Goal: Task Accomplishment & Management: Use online tool/utility

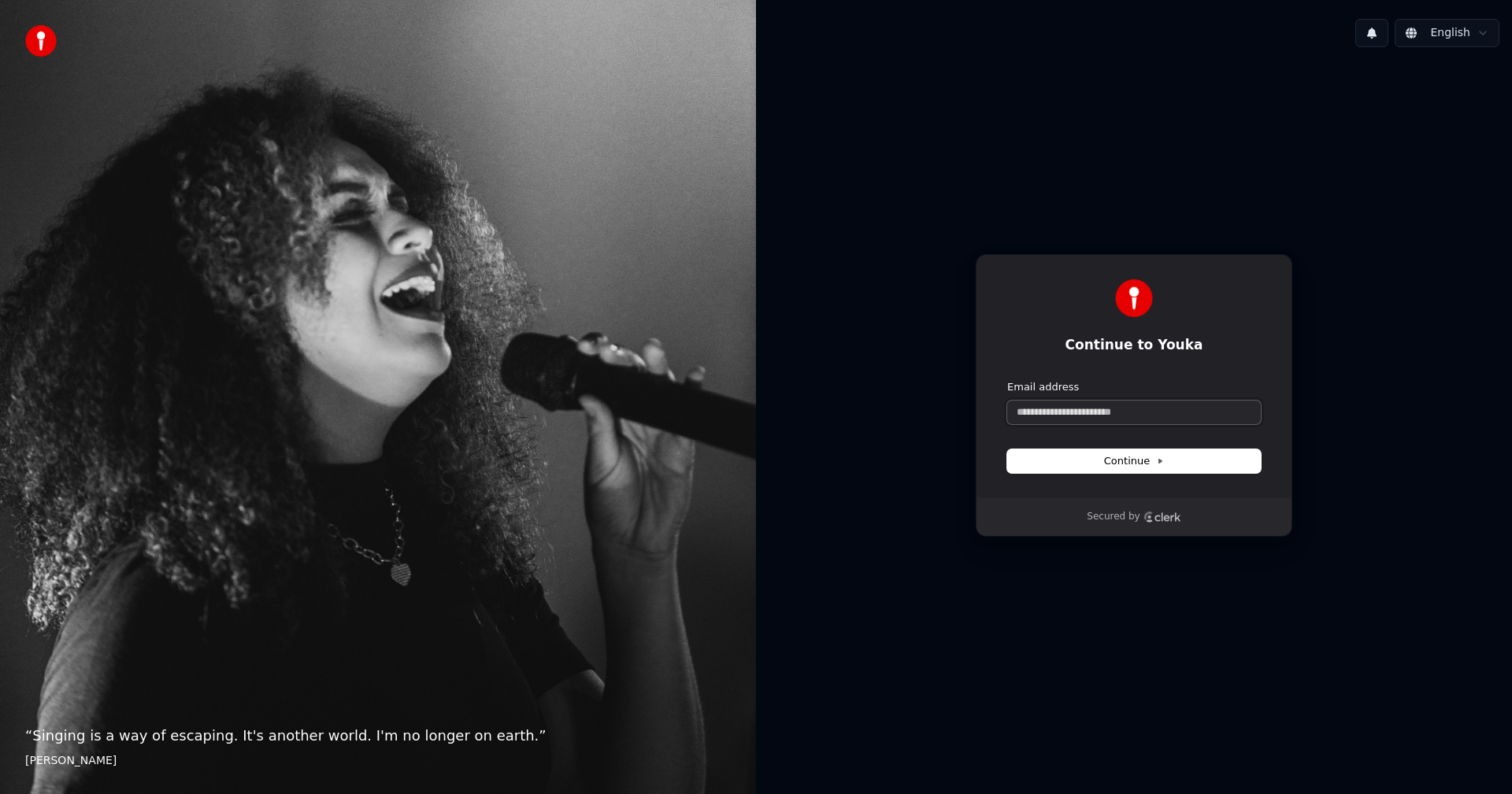
click at [1146, 415] on input "Email address" at bounding box center [1134, 411] width 254 height 23
click at [1163, 456] on button "Continue" at bounding box center [1134, 461] width 254 height 23
type input "**********"
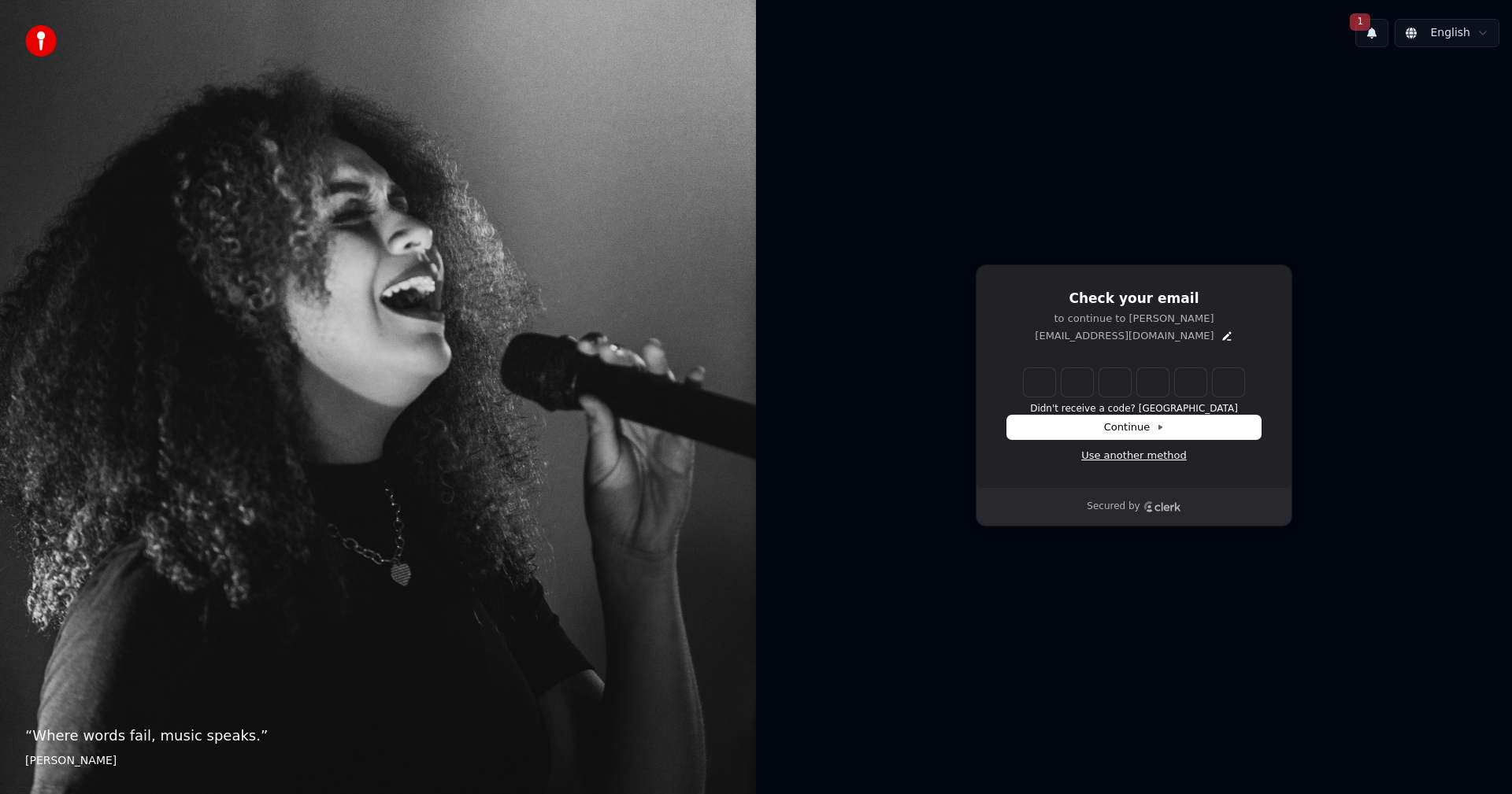
click at [1153, 459] on link "Use another method" at bounding box center [1134, 455] width 106 height 14
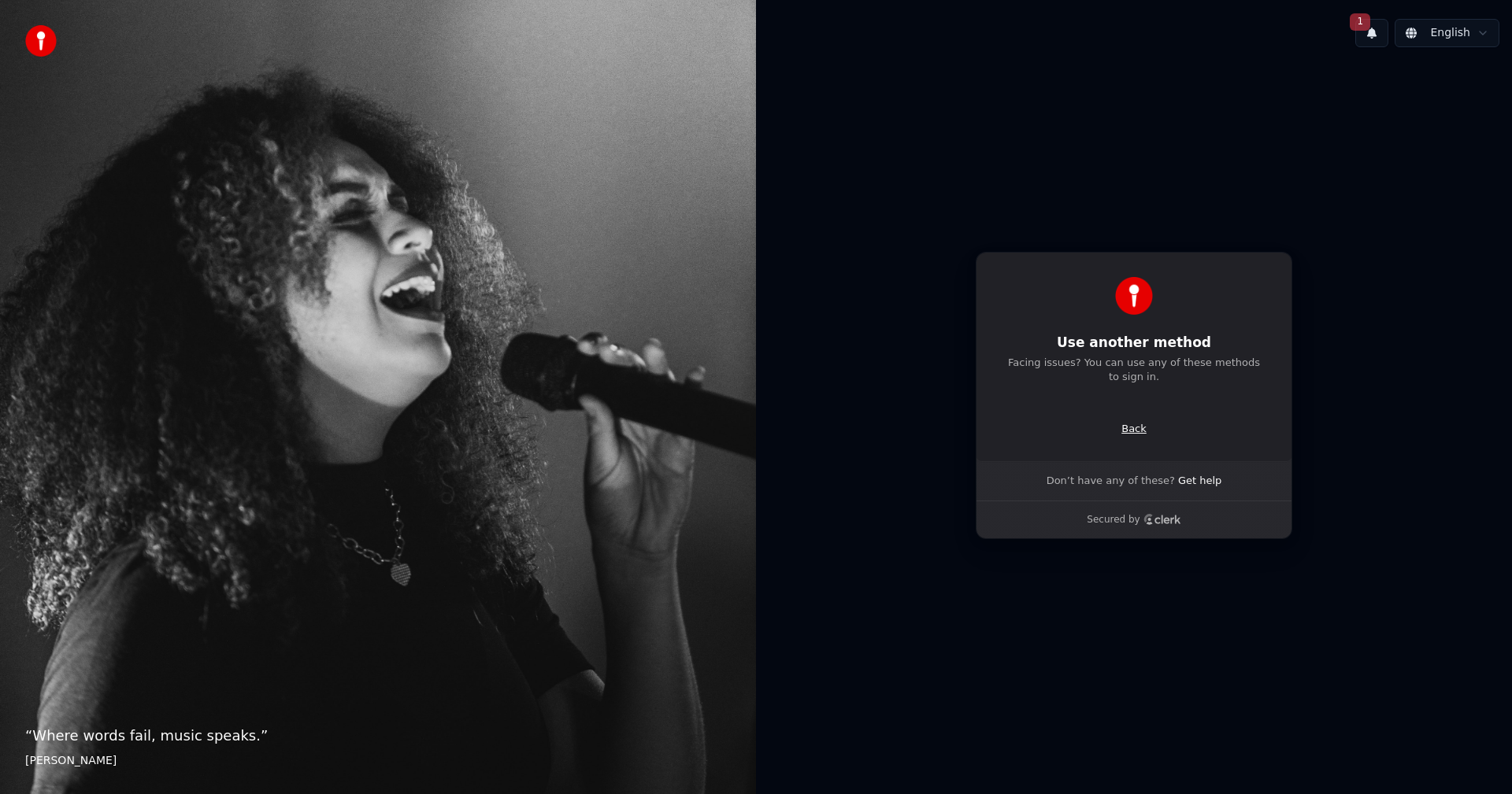
click at [1135, 430] on p "Back" at bounding box center [1134, 428] width 25 height 14
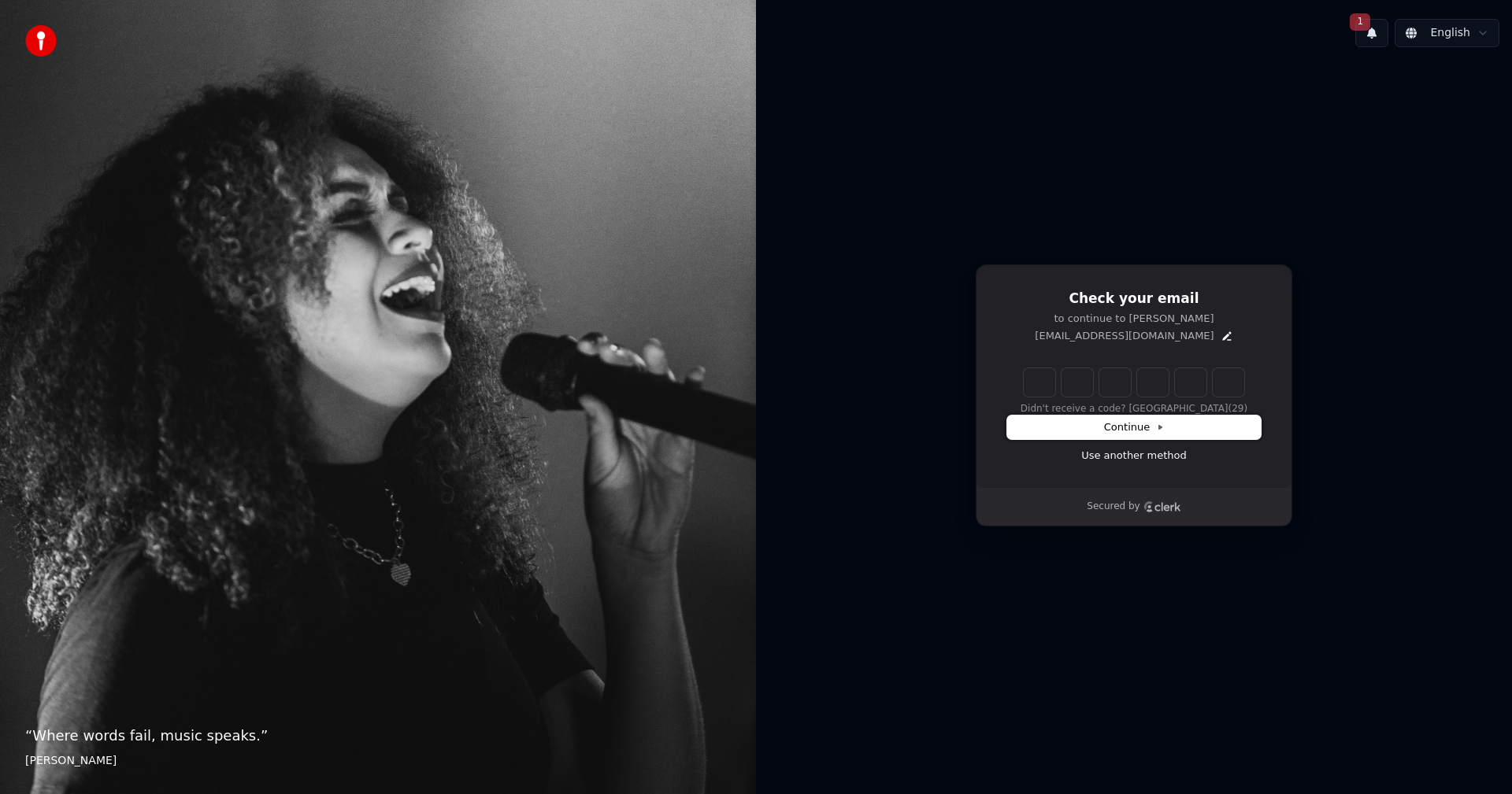
click at [1156, 428] on icon at bounding box center [1160, 427] width 7 height 7
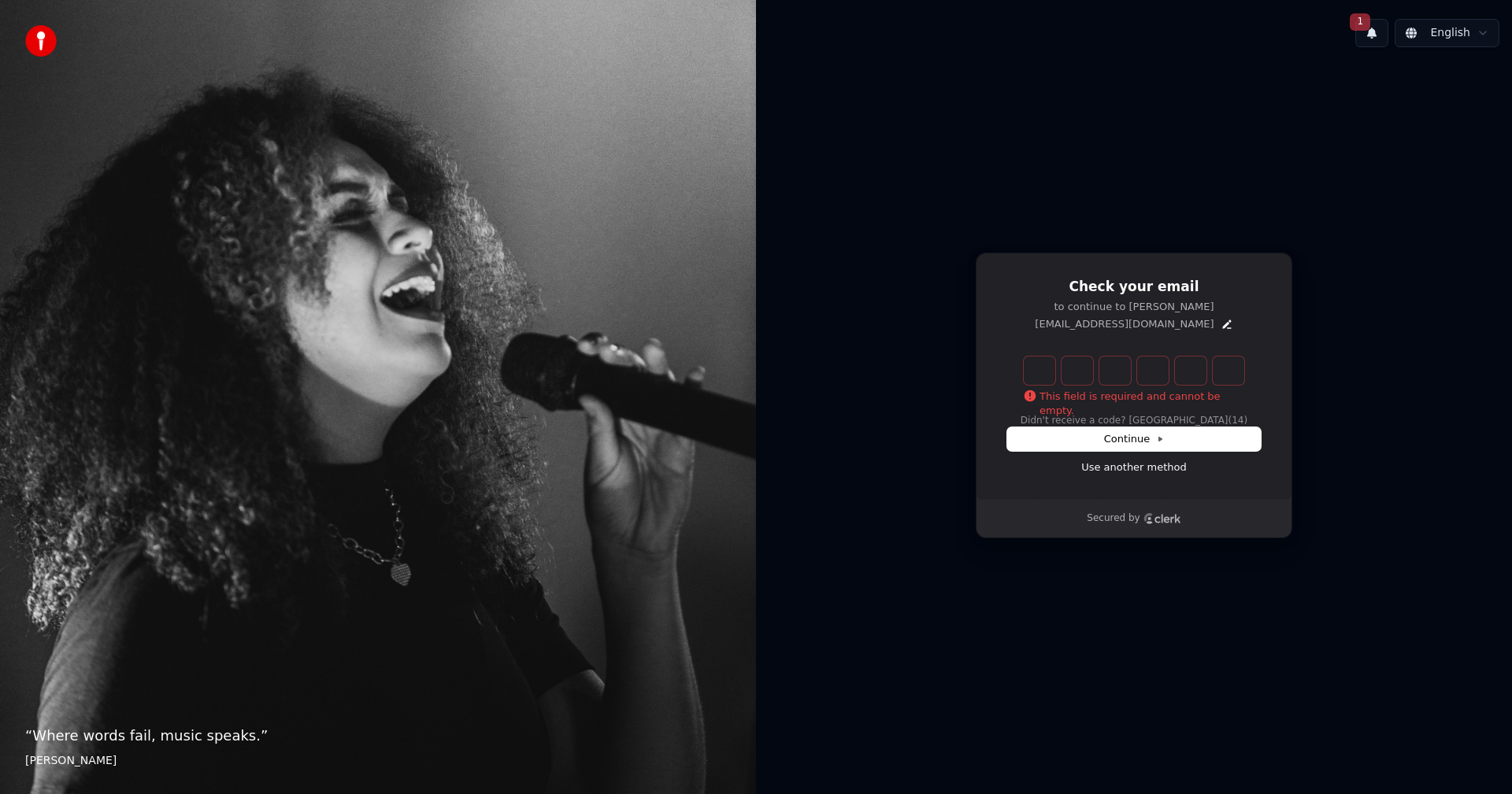
click at [1038, 373] on input "Enter verification code" at bounding box center [1149, 370] width 252 height 28
type input "******"
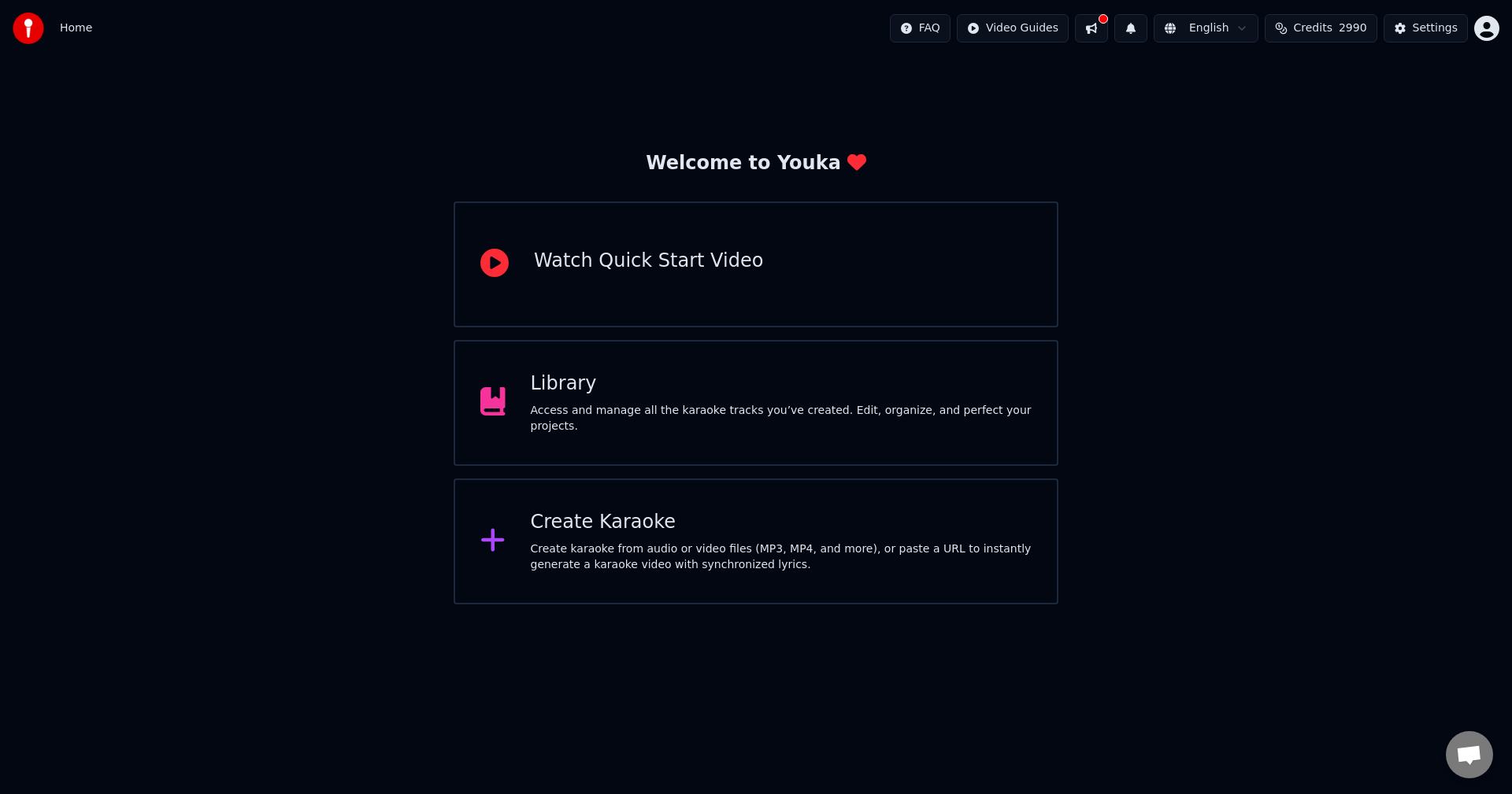
click at [648, 530] on div "Create Karaoke" at bounding box center [781, 522] width 502 height 25
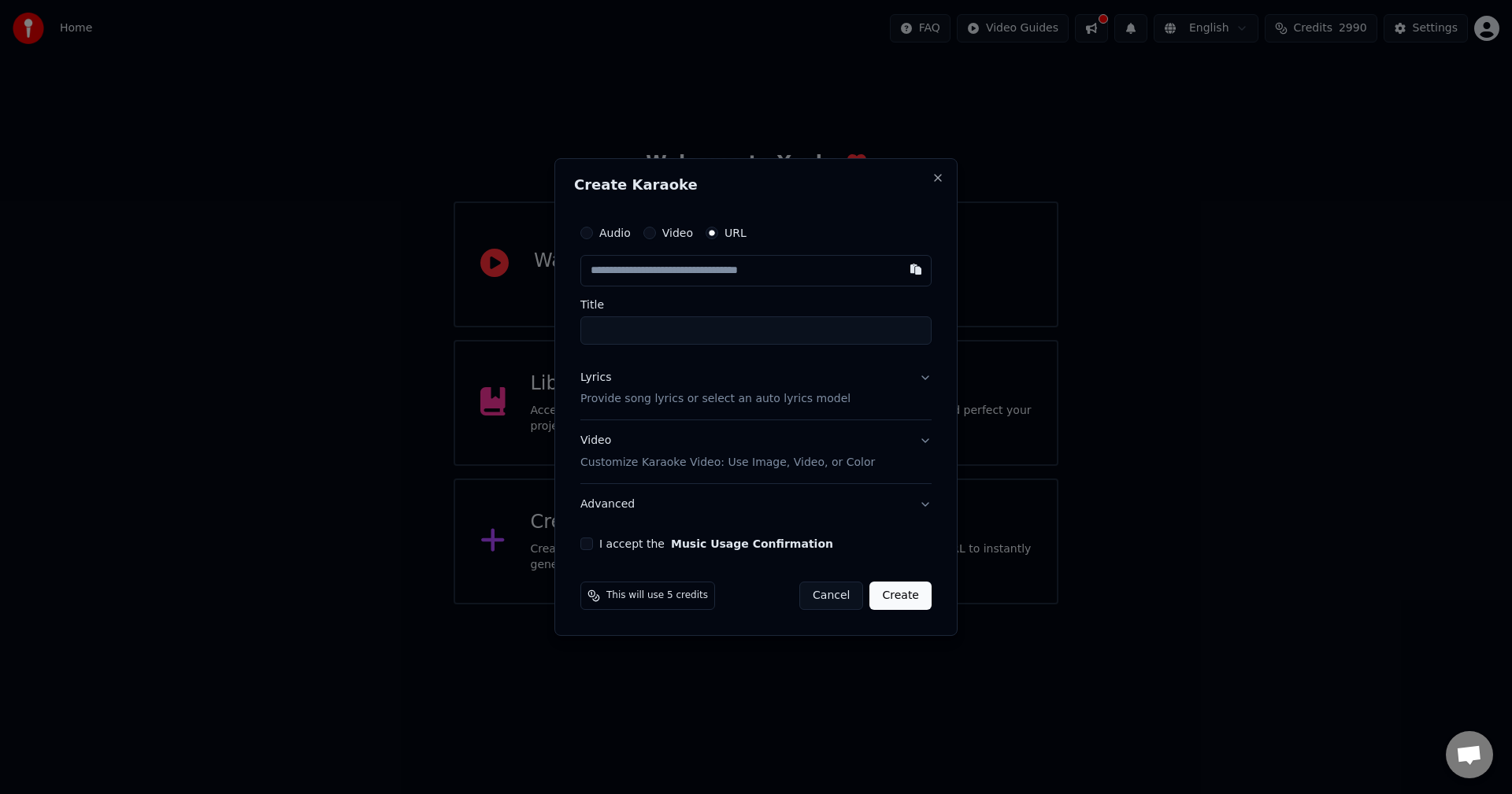
click at [588, 232] on button "Audio" at bounding box center [586, 232] width 12 height 12
click at [631, 267] on div "Choose File" at bounding box center [625, 270] width 88 height 28
type input "**********"
click at [807, 399] on p "Provide song lyrics or select an auto lyrics model" at bounding box center [712, 398] width 270 height 16
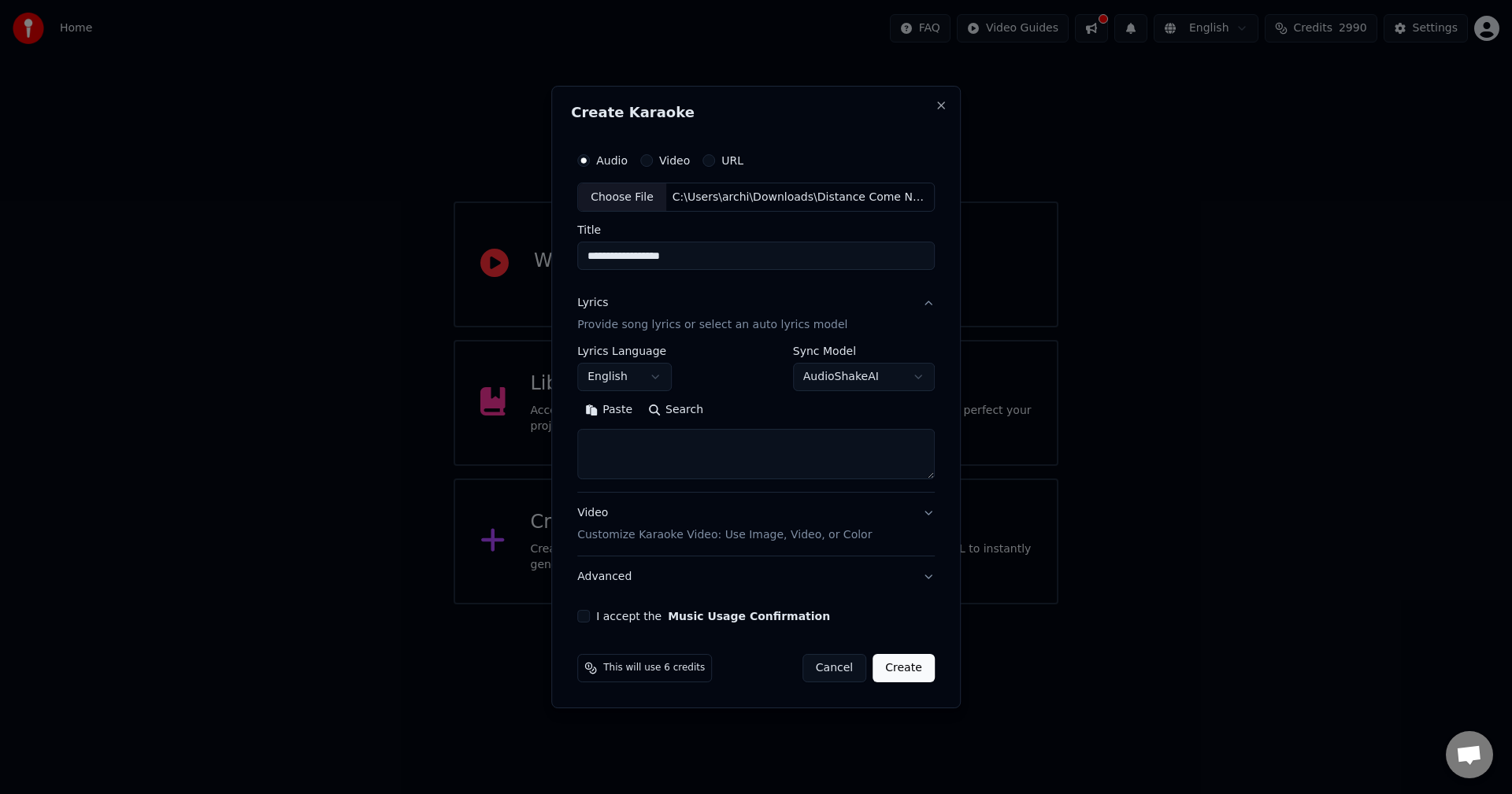
click at [630, 442] on textarea at bounding box center [756, 455] width 357 height 51
click at [608, 413] on button "Paste" at bounding box center [608, 411] width 63 height 25
click at [713, 535] on p "Customize Karaoke Video: Use Image, Video, or Color" at bounding box center [724, 535] width 295 height 16
type textarea "**********"
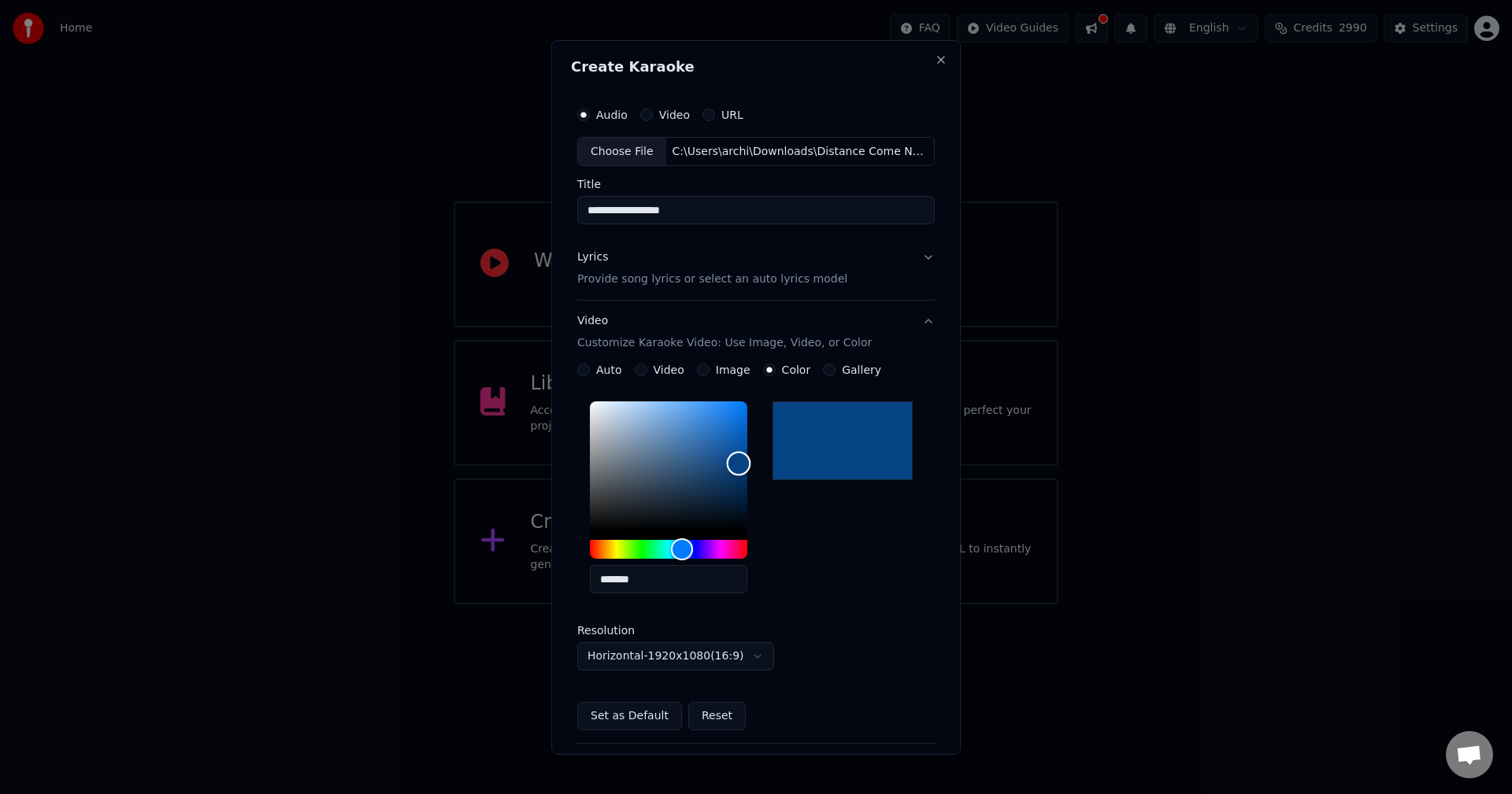
drag, startPoint x: 738, startPoint y: 452, endPoint x: 736, endPoint y: 464, distance: 12.2
click at [736, 464] on div "Color" at bounding box center [739, 464] width 24 height 24
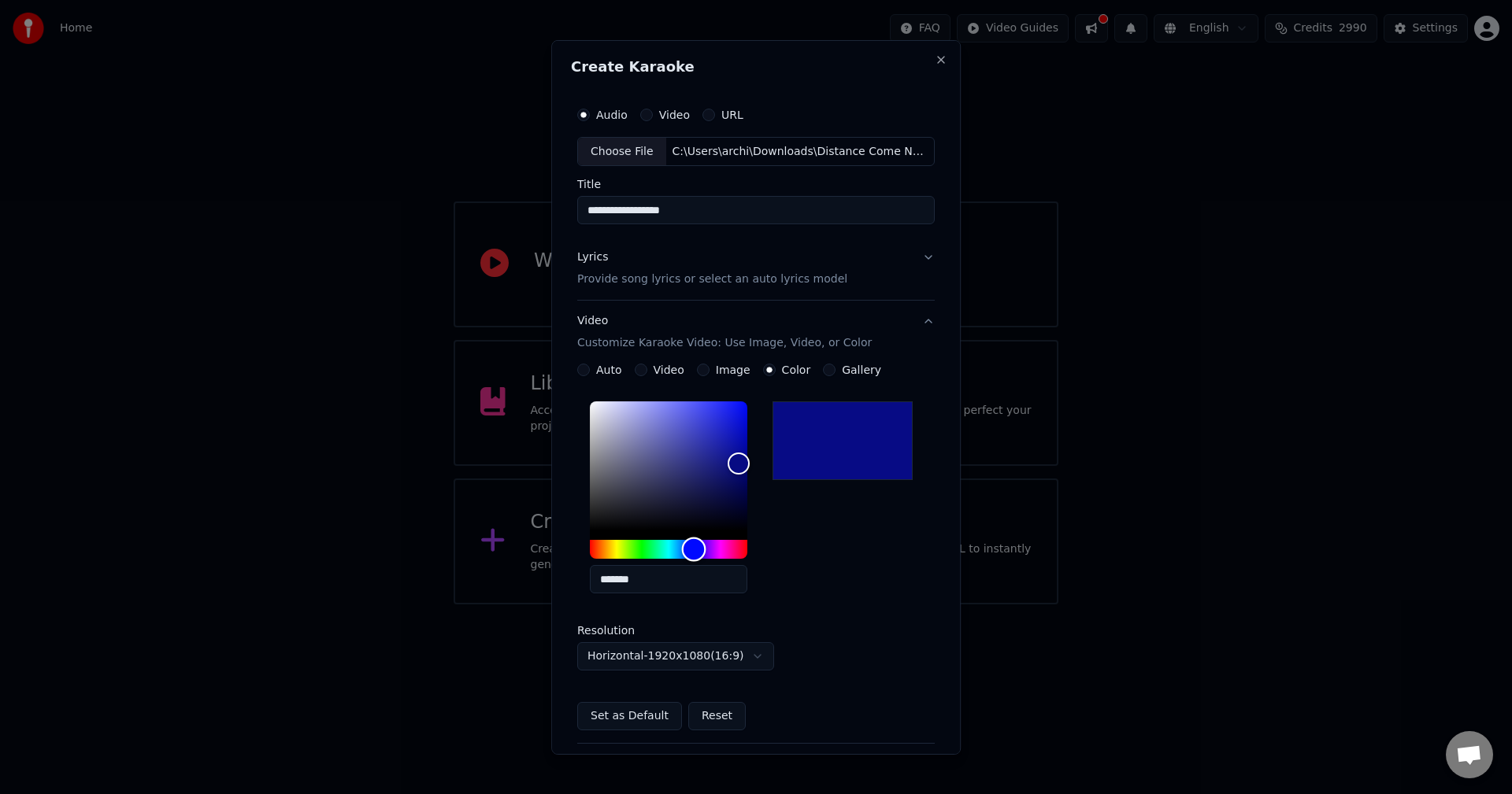
type input "*******"
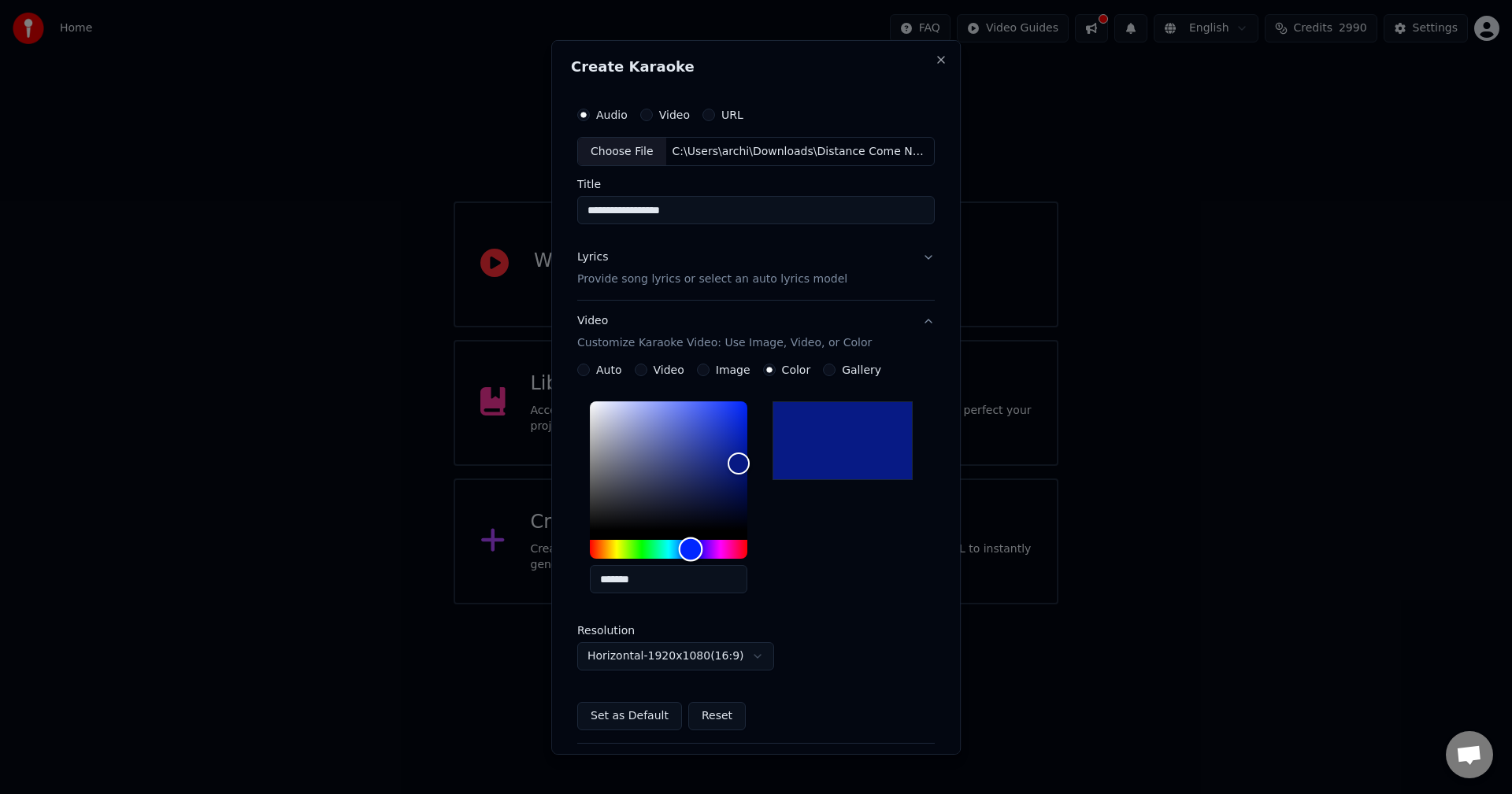
click at [689, 550] on div "Hue" at bounding box center [691, 550] width 24 height 24
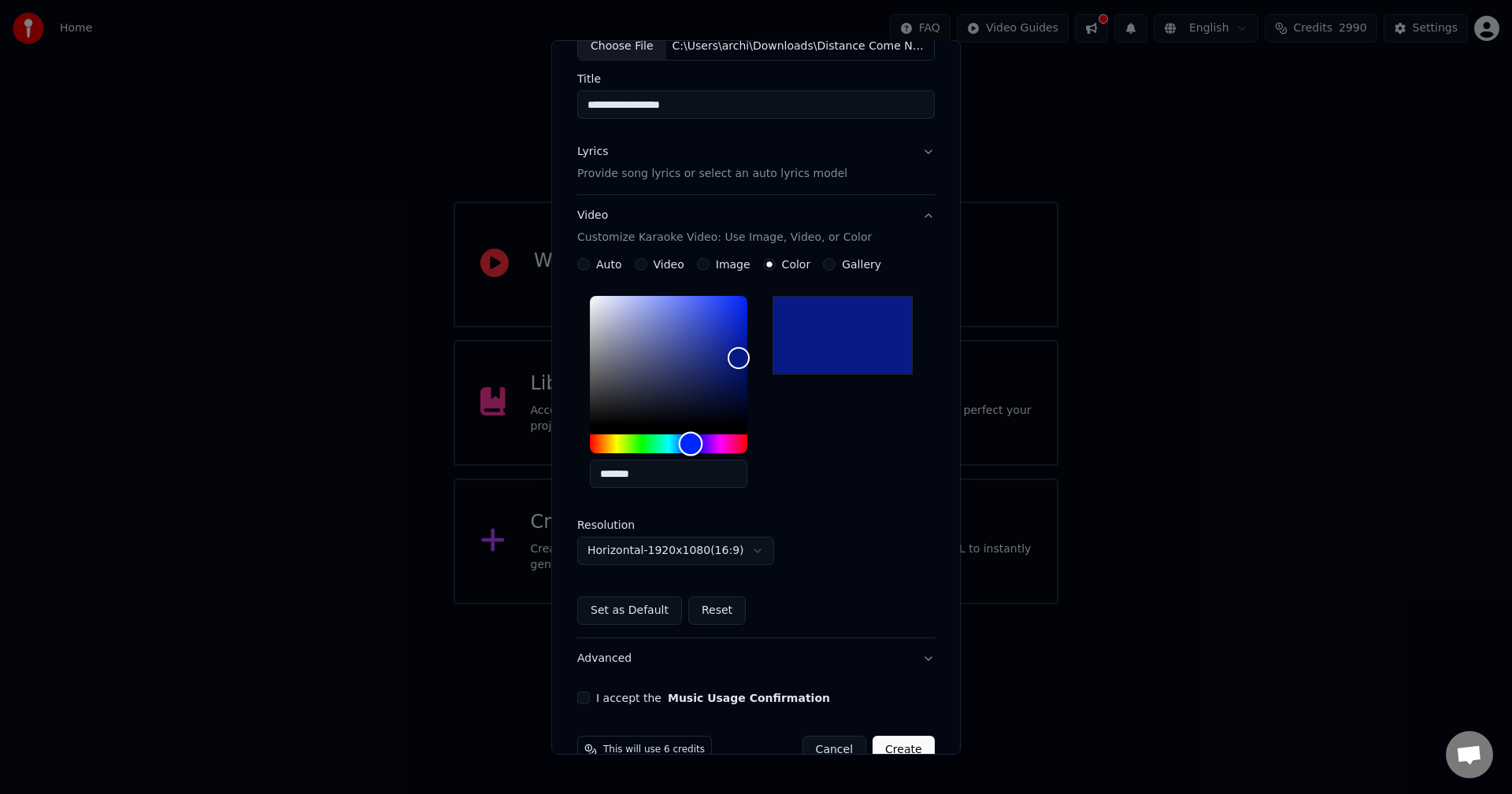
scroll to position [141, 0]
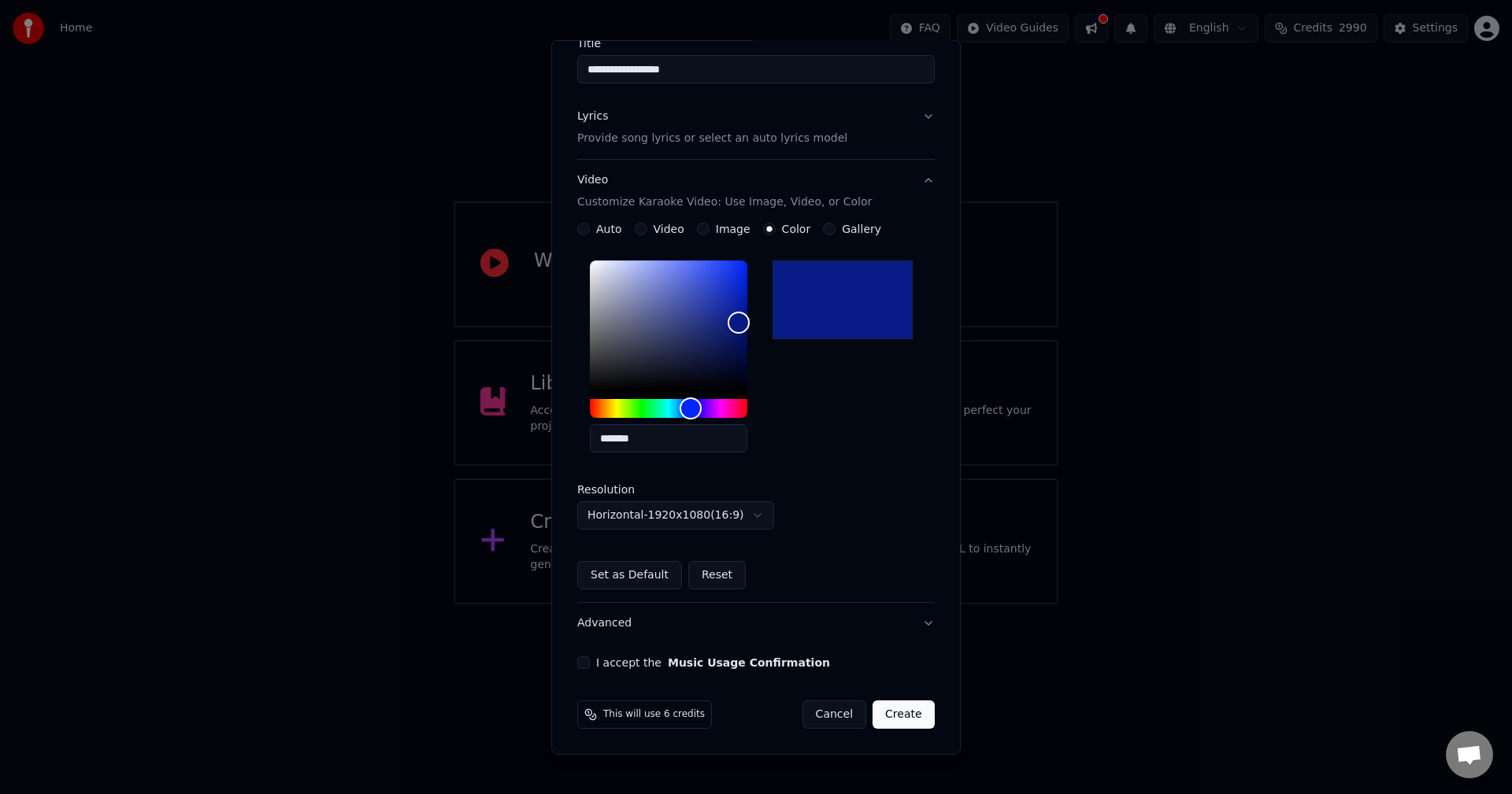
click at [586, 664] on button "I accept the Music Usage Confirmation" at bounding box center [583, 662] width 12 height 12
click at [887, 715] on button "Create" at bounding box center [904, 715] width 62 height 28
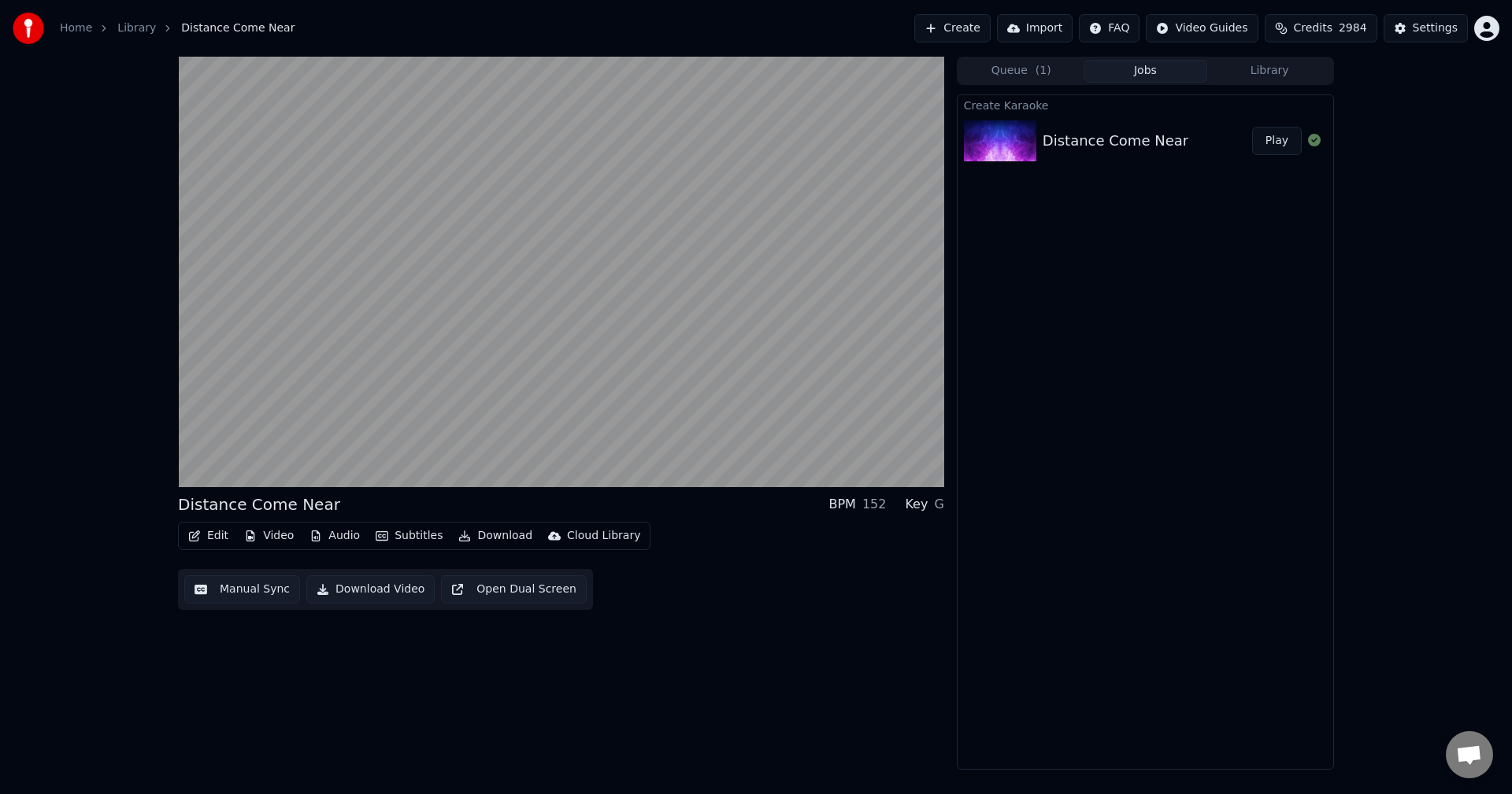
click at [64, 606] on div "Distance Come Near BPM 152 Key G Edit Video Audio Subtitles Download Cloud Libr…" at bounding box center [756, 413] width 1512 height 714
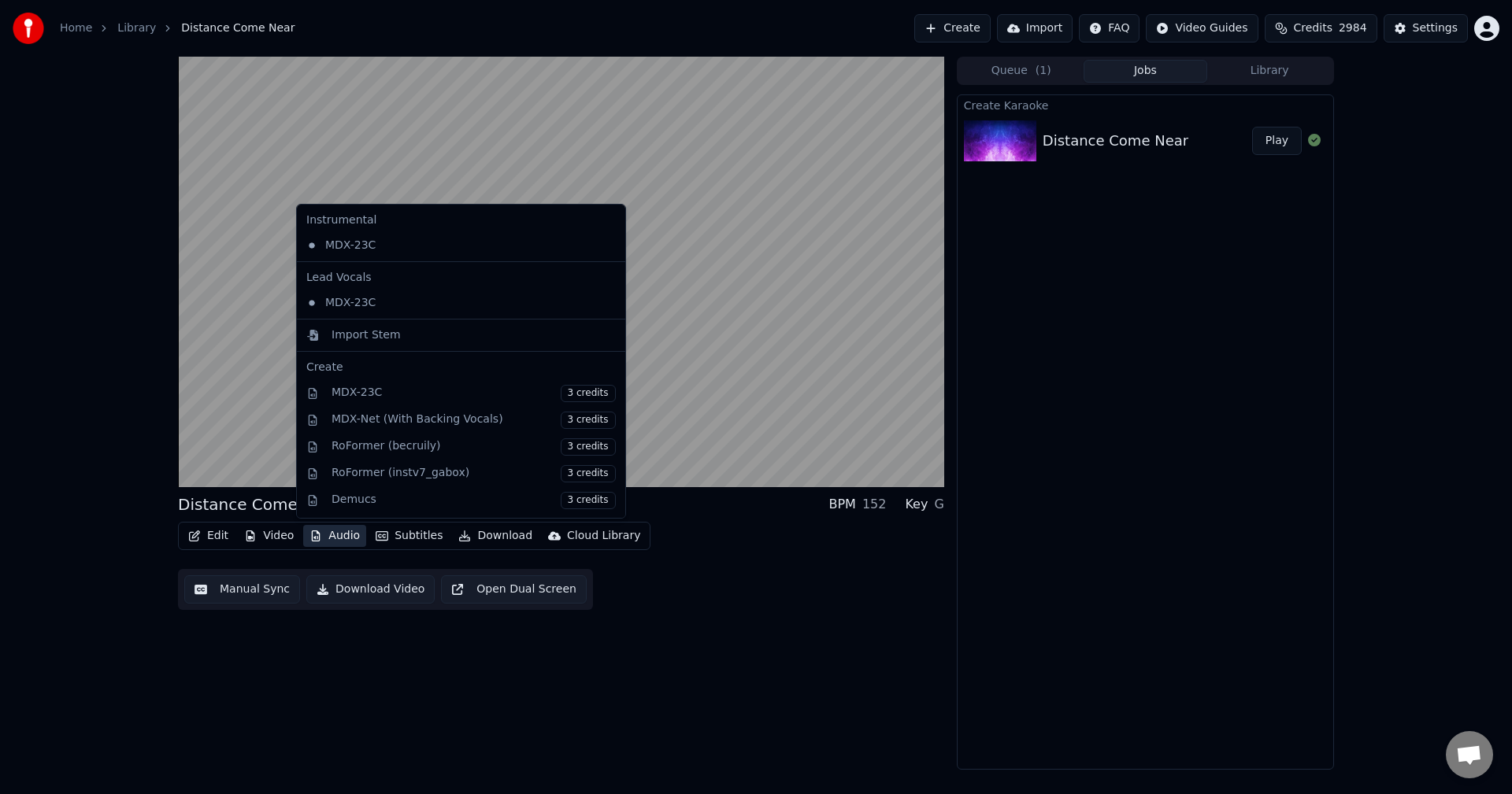
click at [340, 534] on button "Audio" at bounding box center [334, 536] width 63 height 22
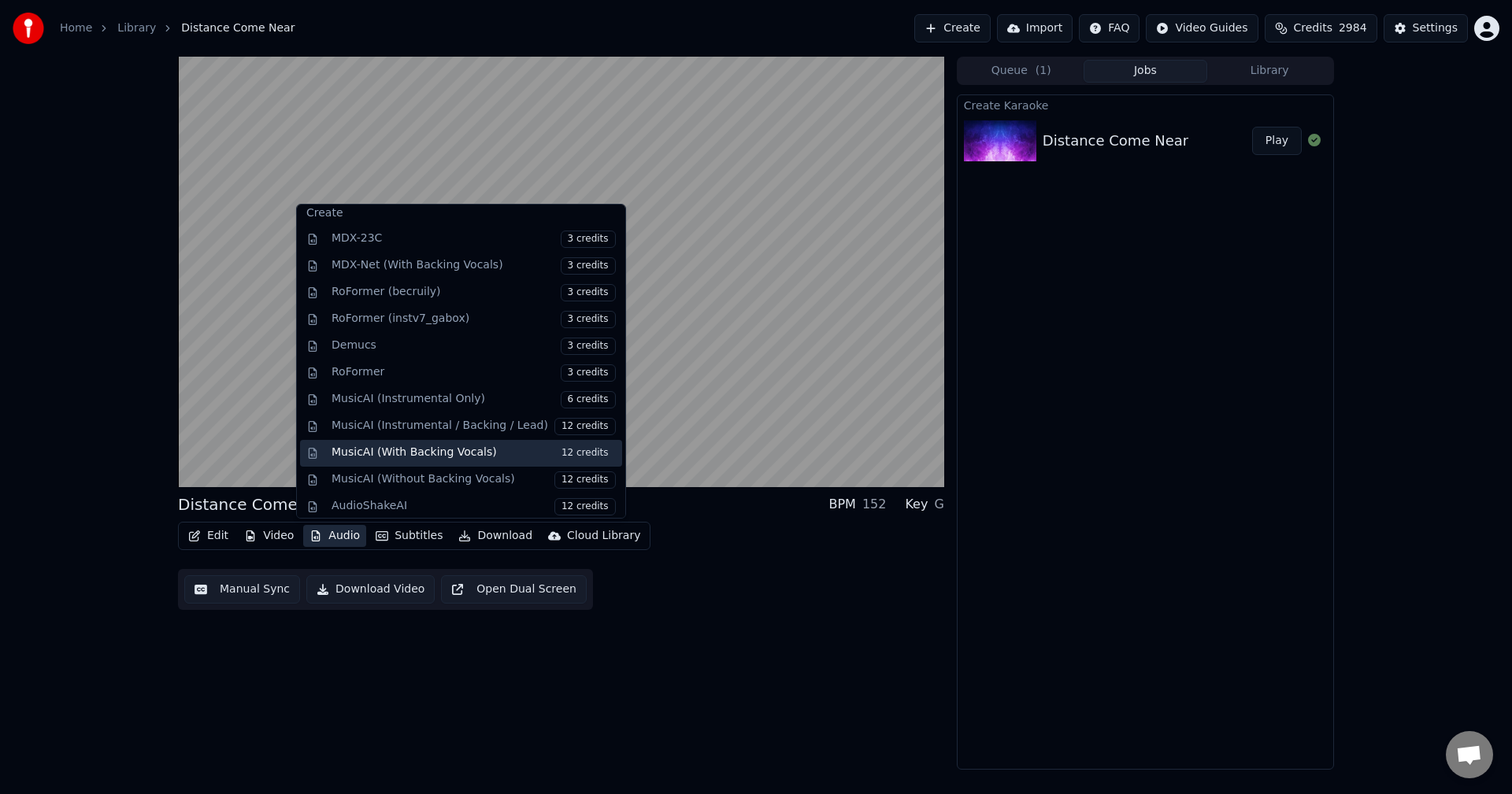
scroll to position [160, 0]
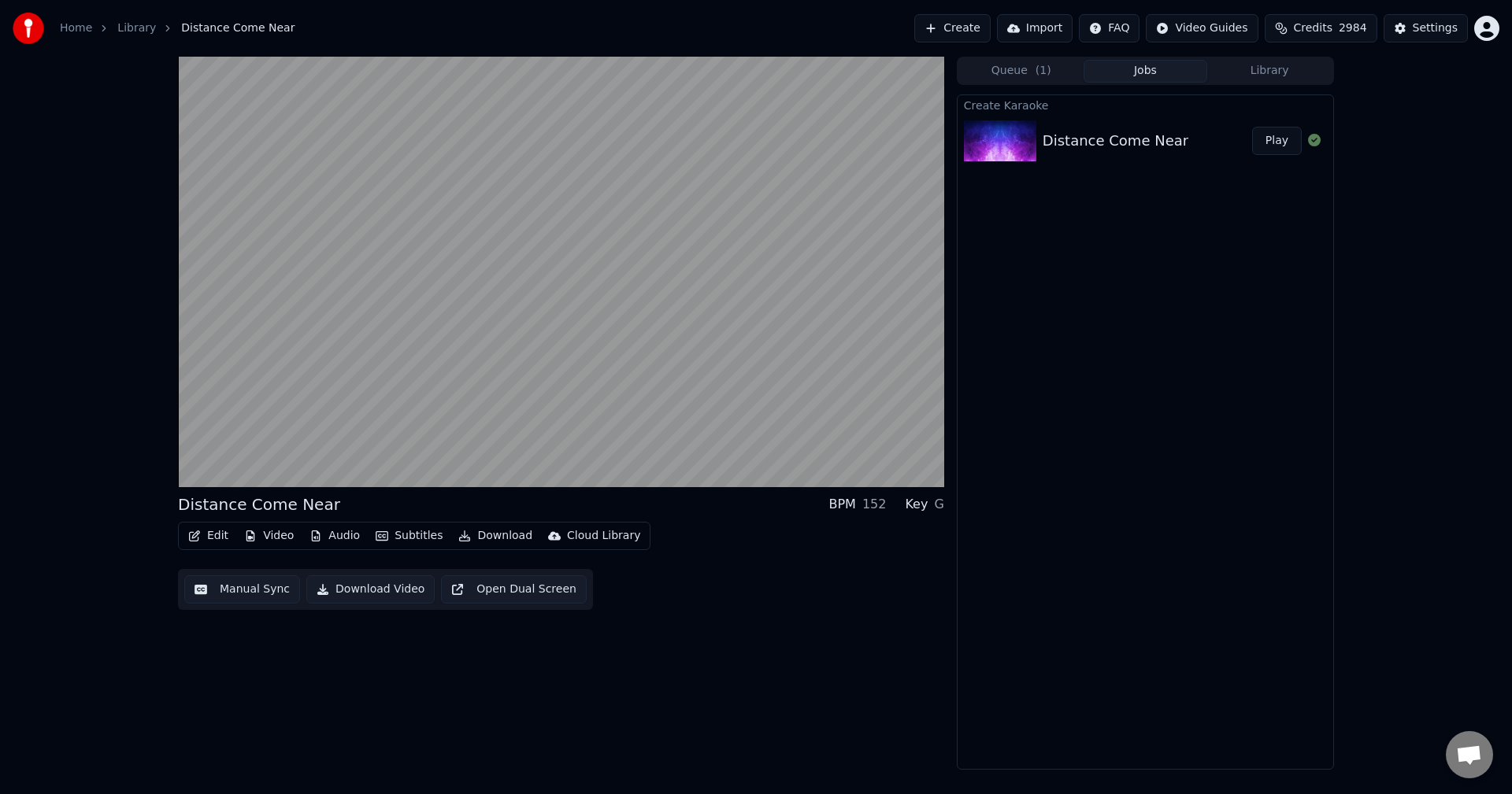
click at [778, 585] on div "Edit Video Audio Subtitles Download Cloud Library Manual Sync Download Video Op…" at bounding box center [560, 566] width 766 height 88
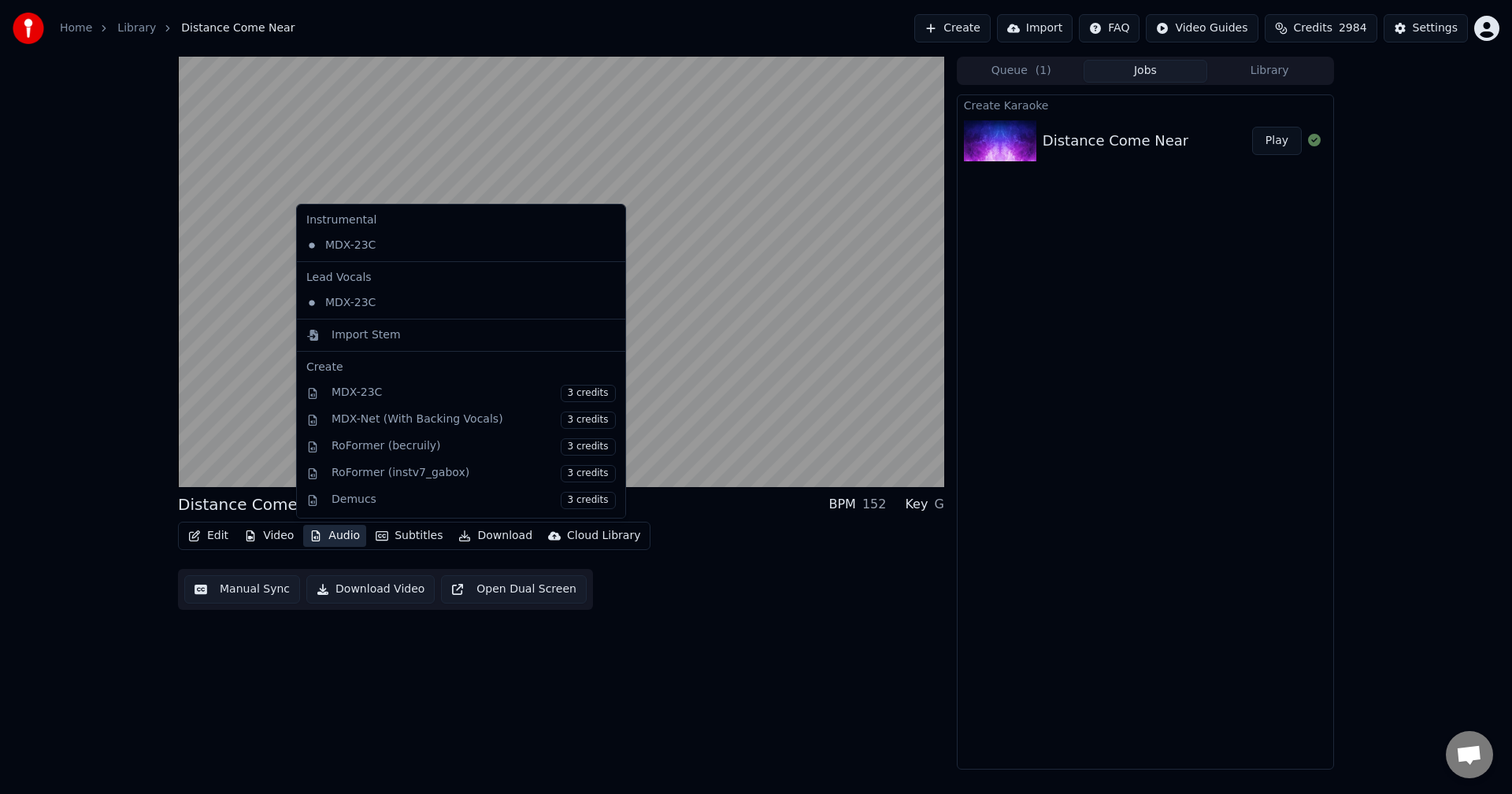
click at [333, 535] on button "Audio" at bounding box center [334, 536] width 63 height 22
click at [385, 304] on div "MDX-23C" at bounding box center [449, 303] width 298 height 25
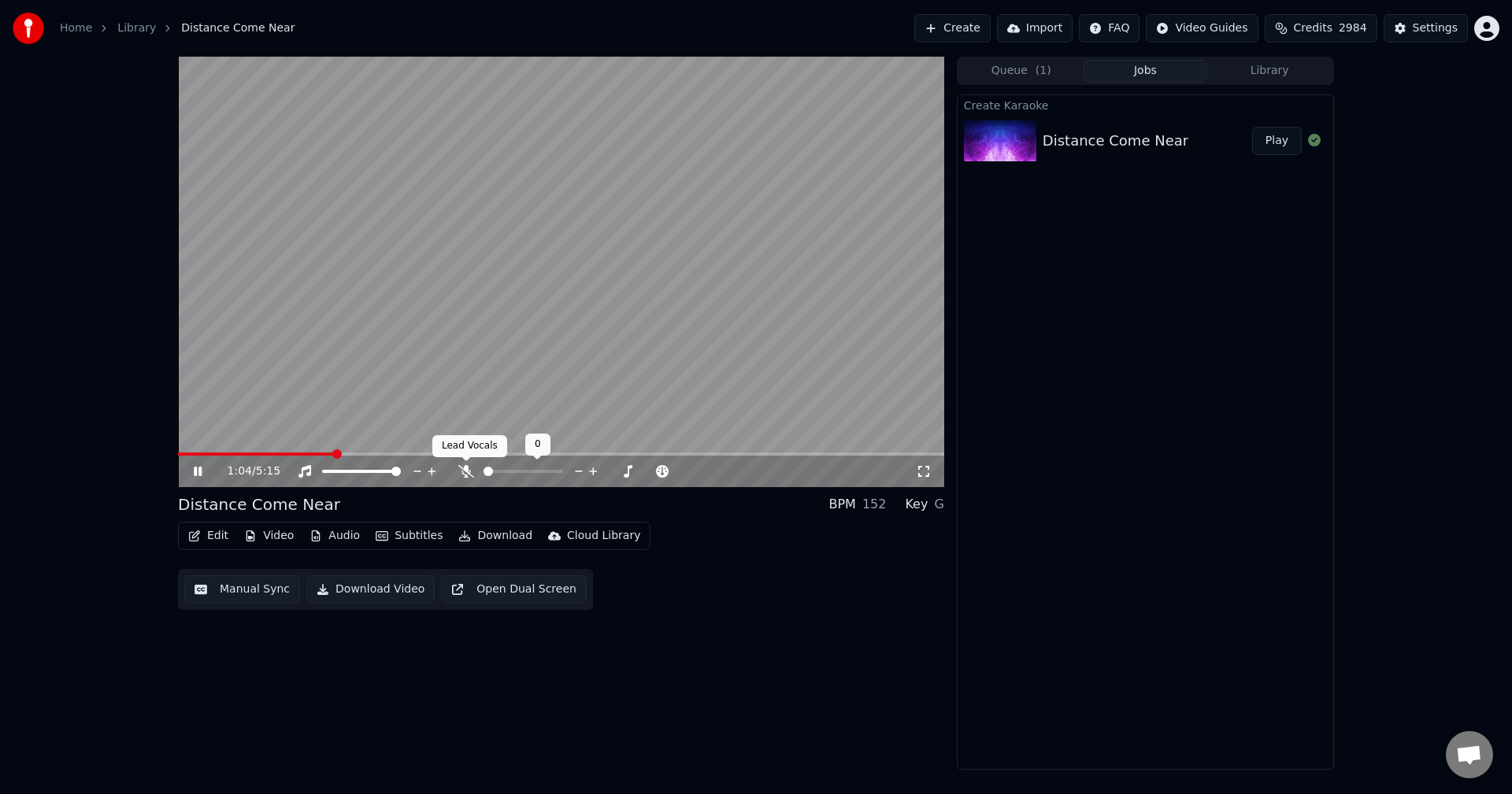
click at [462, 469] on icon at bounding box center [466, 470] width 16 height 12
click at [178, 450] on span at bounding box center [182, 455] width 9 height 9
click at [203, 532] on button "Edit" at bounding box center [208, 536] width 52 height 22
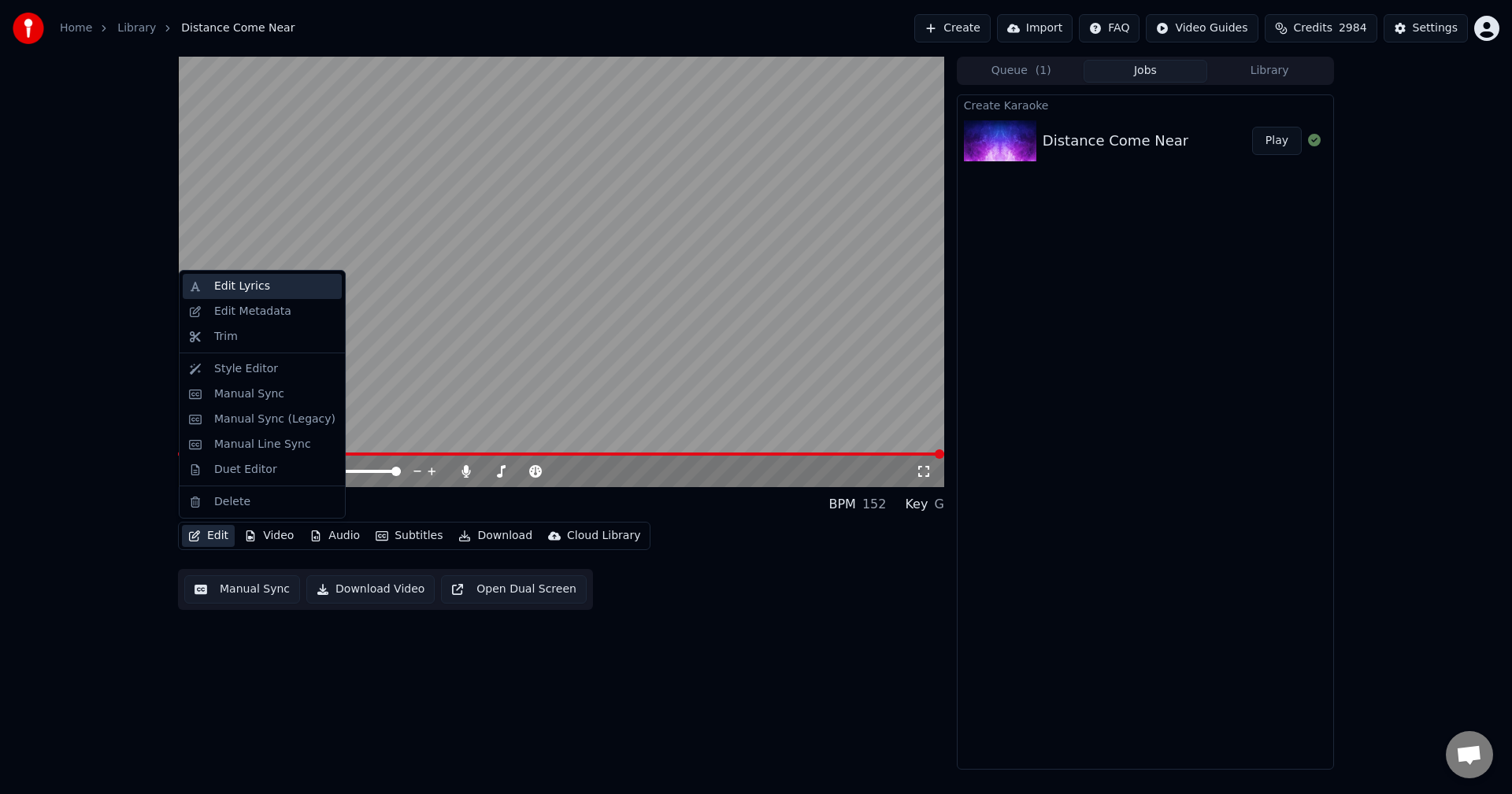
click at [254, 290] on div "Edit Lyrics" at bounding box center [242, 286] width 56 height 16
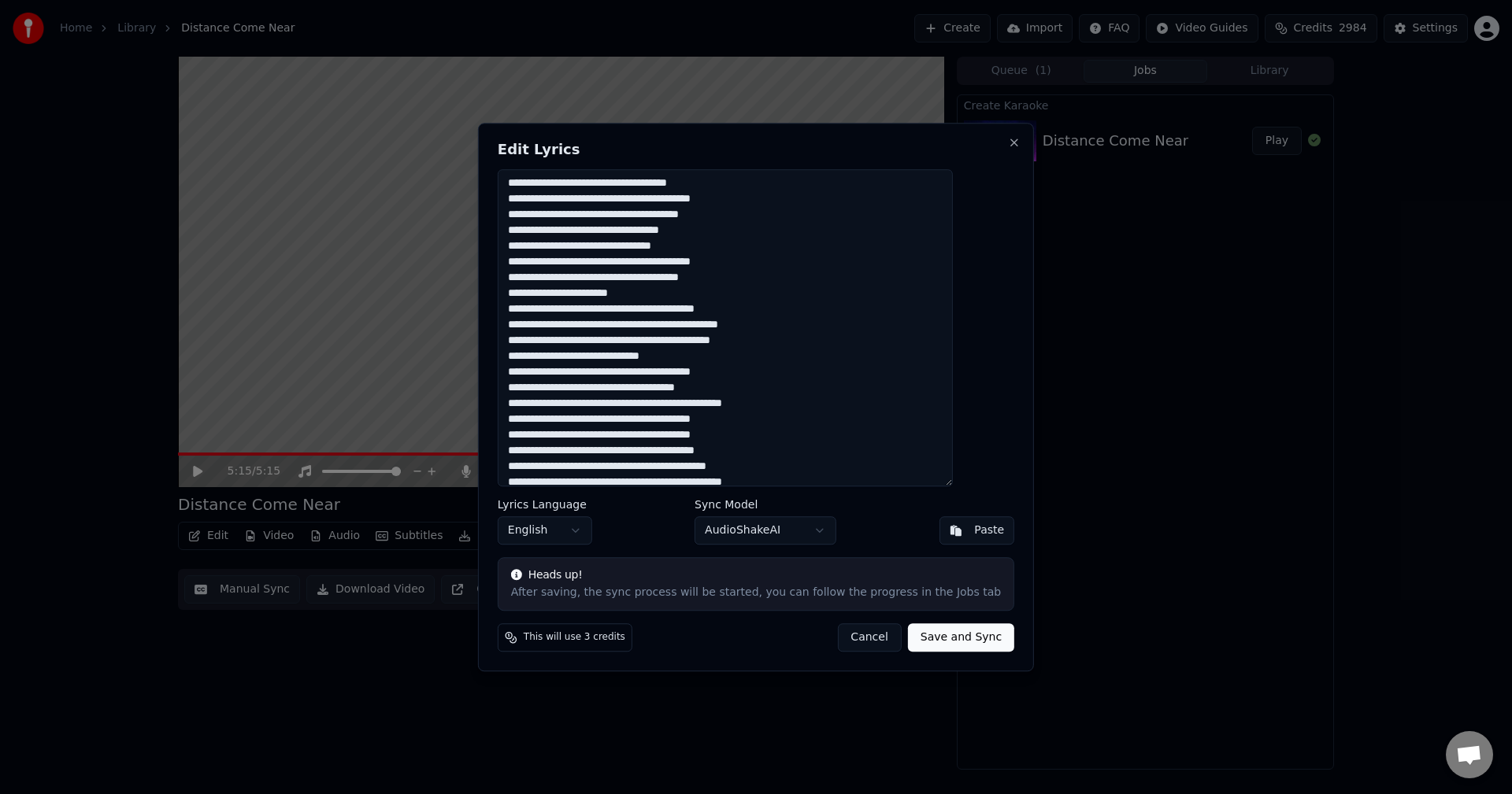
scroll to position [394, 0]
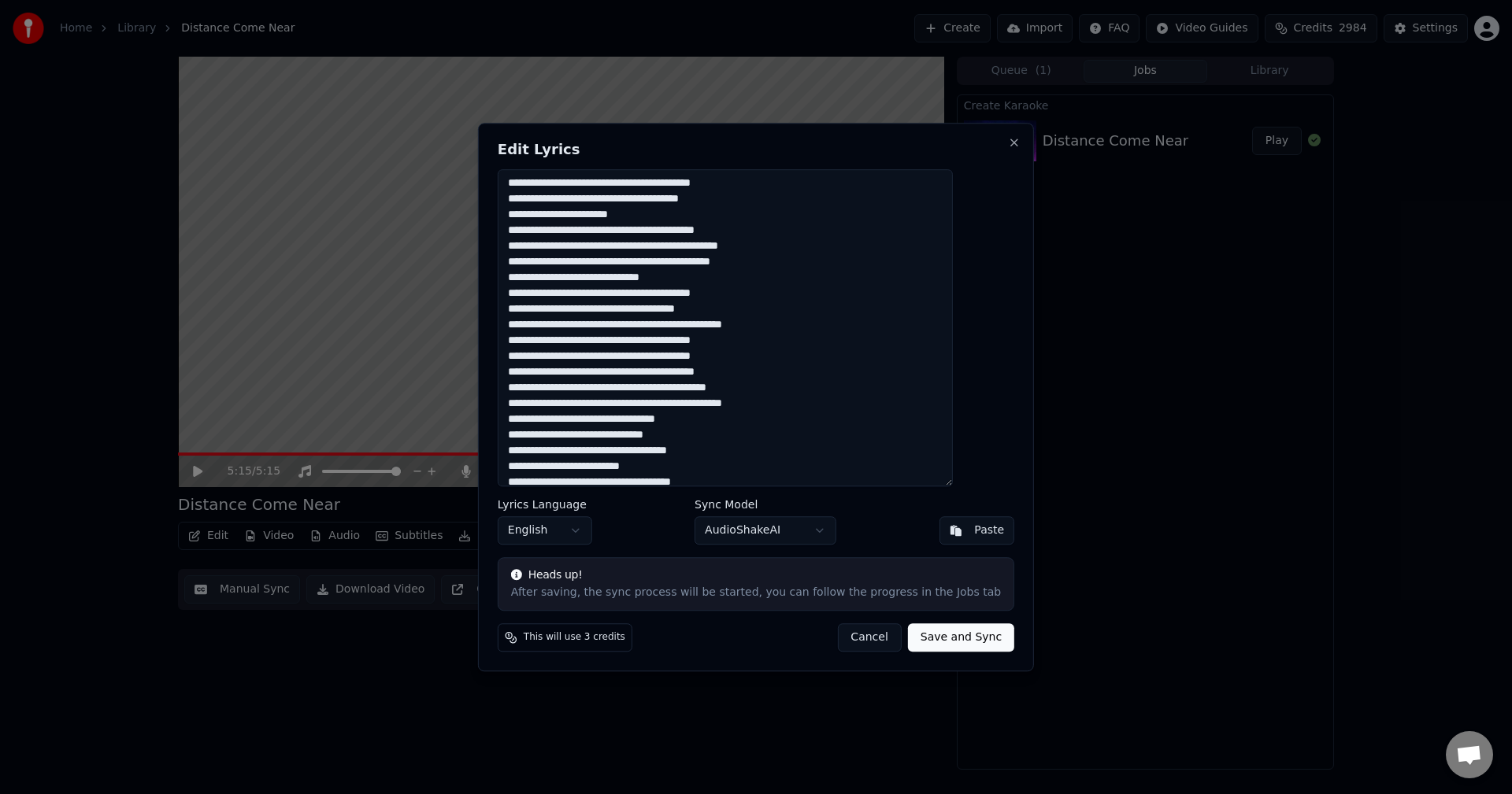
click at [569, 356] on textarea at bounding box center [725, 328] width 456 height 318
click at [579, 372] on textarea at bounding box center [725, 328] width 456 height 318
click at [567, 388] on textarea at bounding box center [725, 328] width 456 height 318
click at [580, 403] on textarea at bounding box center [725, 328] width 456 height 318
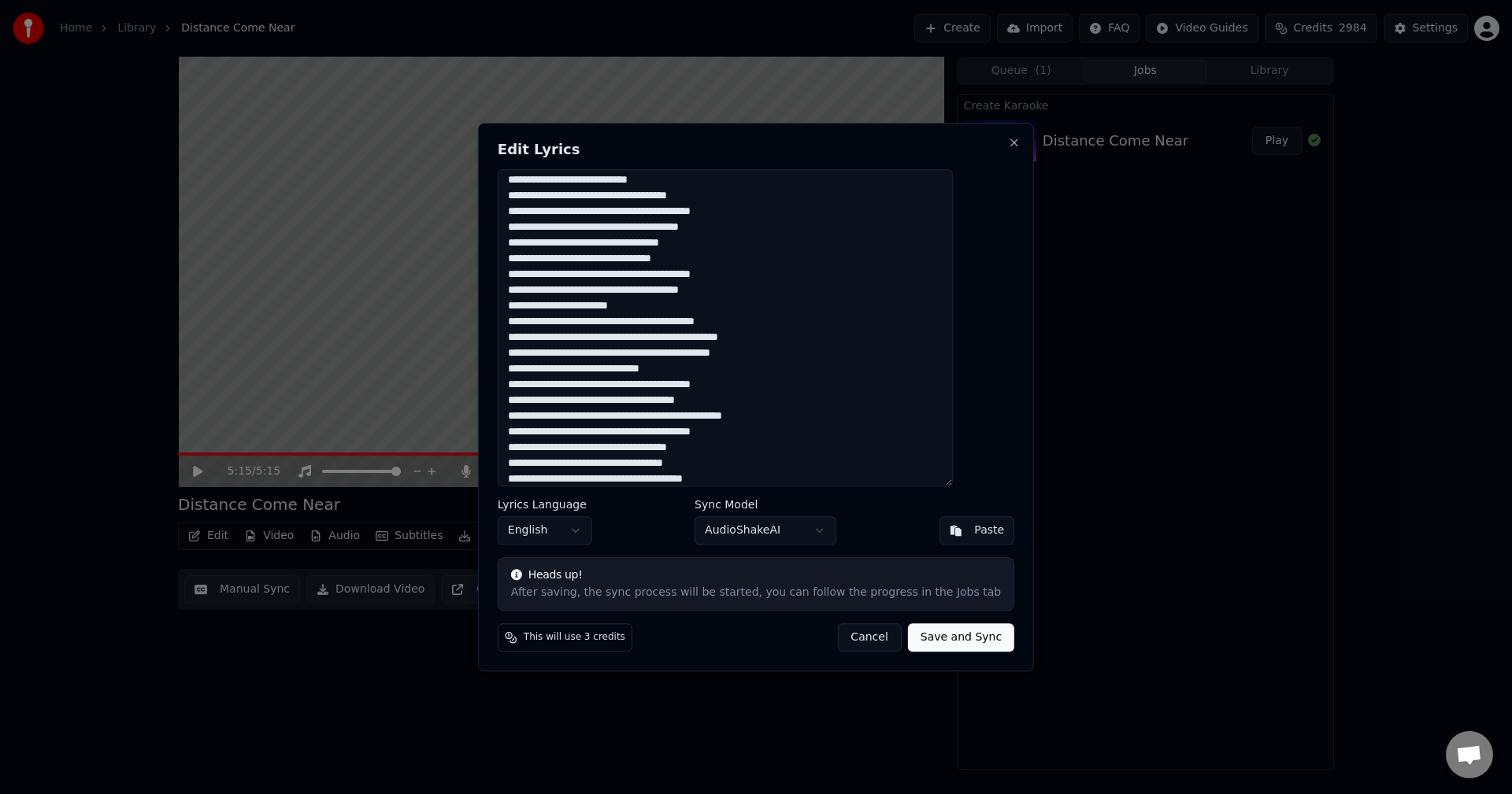
scroll to position [315, 0]
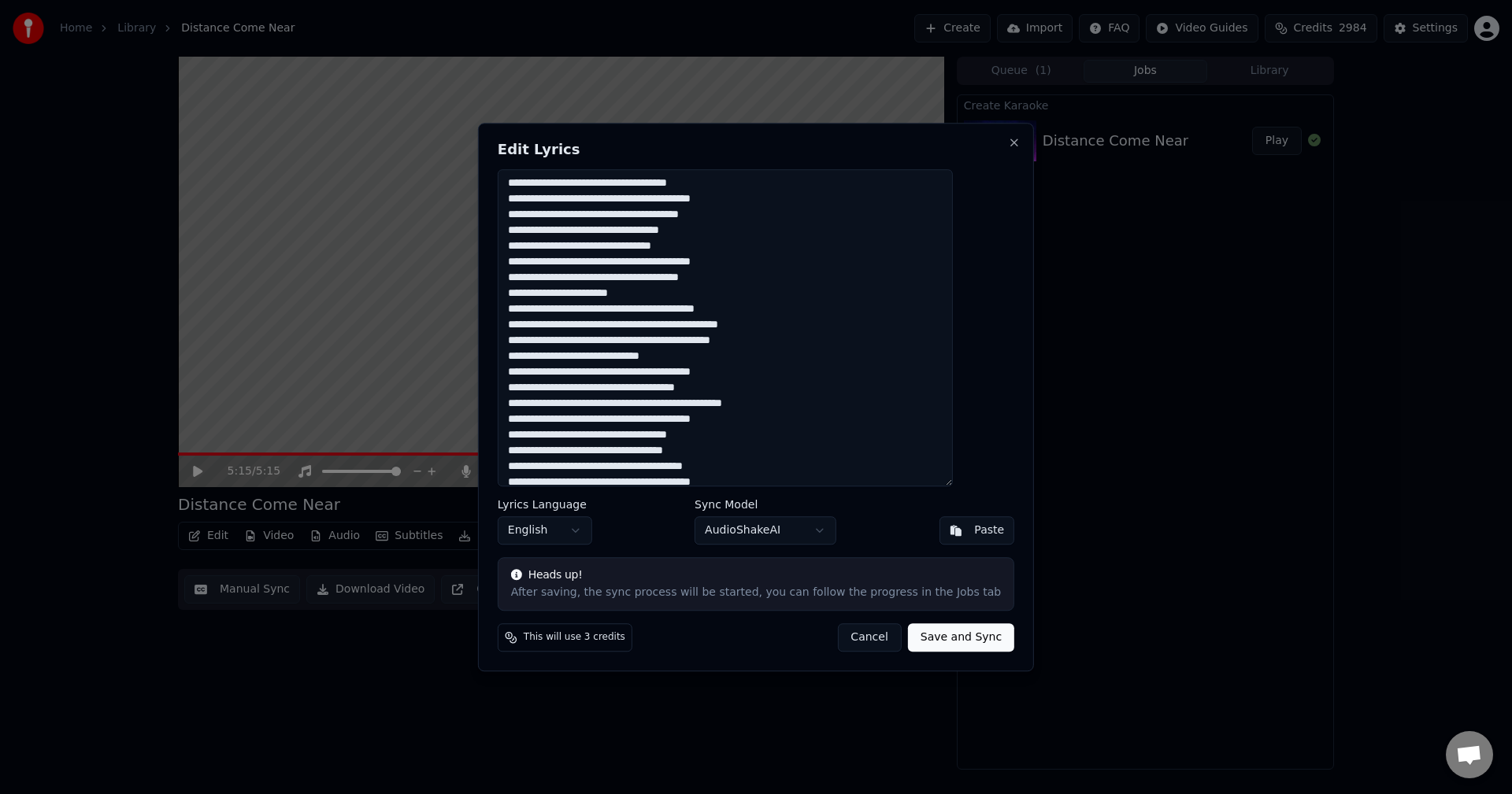
type textarea "**********"
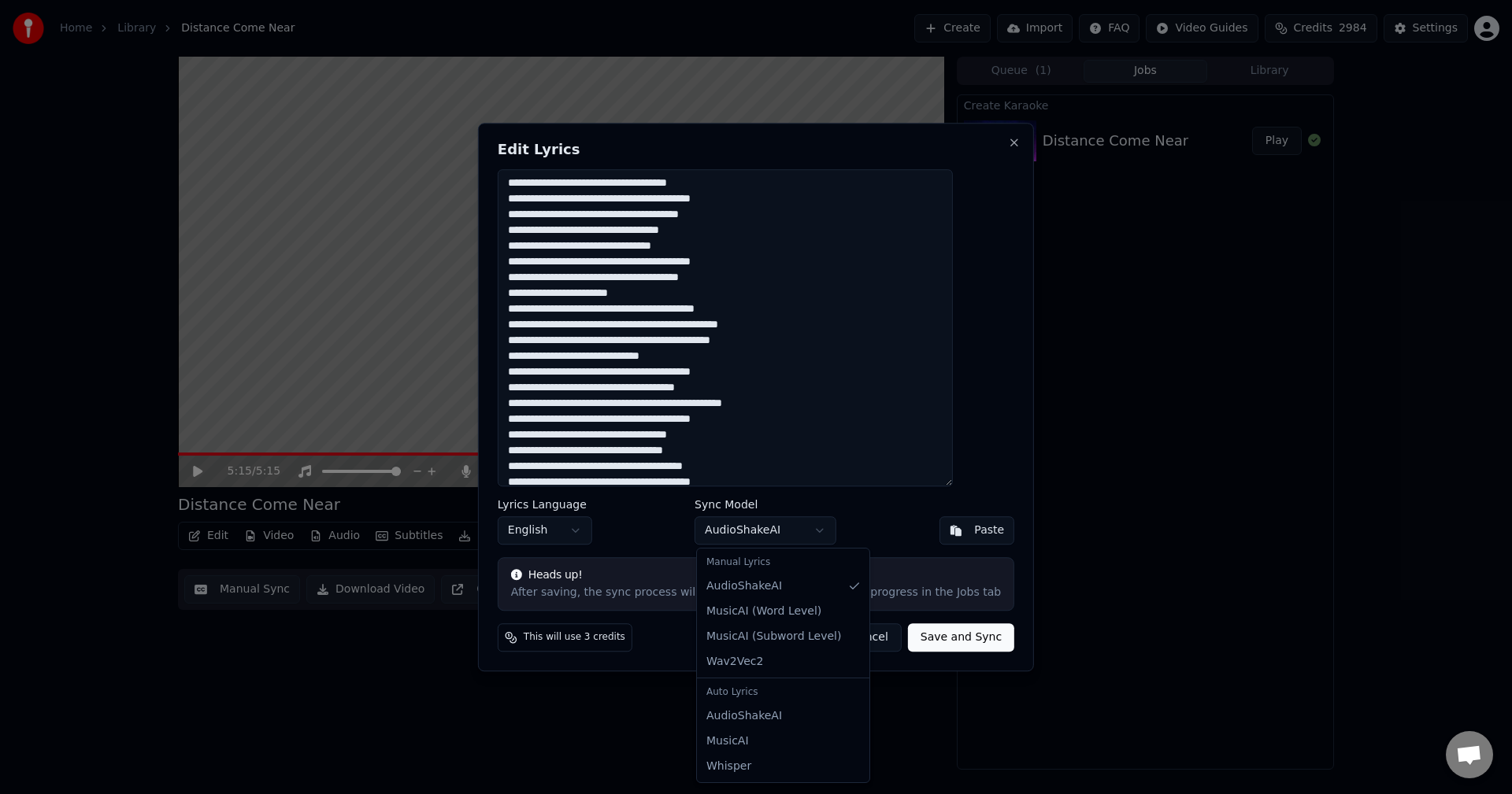
click at [821, 529] on body "Home Library Distance Come Near Create Import FAQ Video Guides Credits 2984 Set…" at bounding box center [756, 397] width 1512 height 794
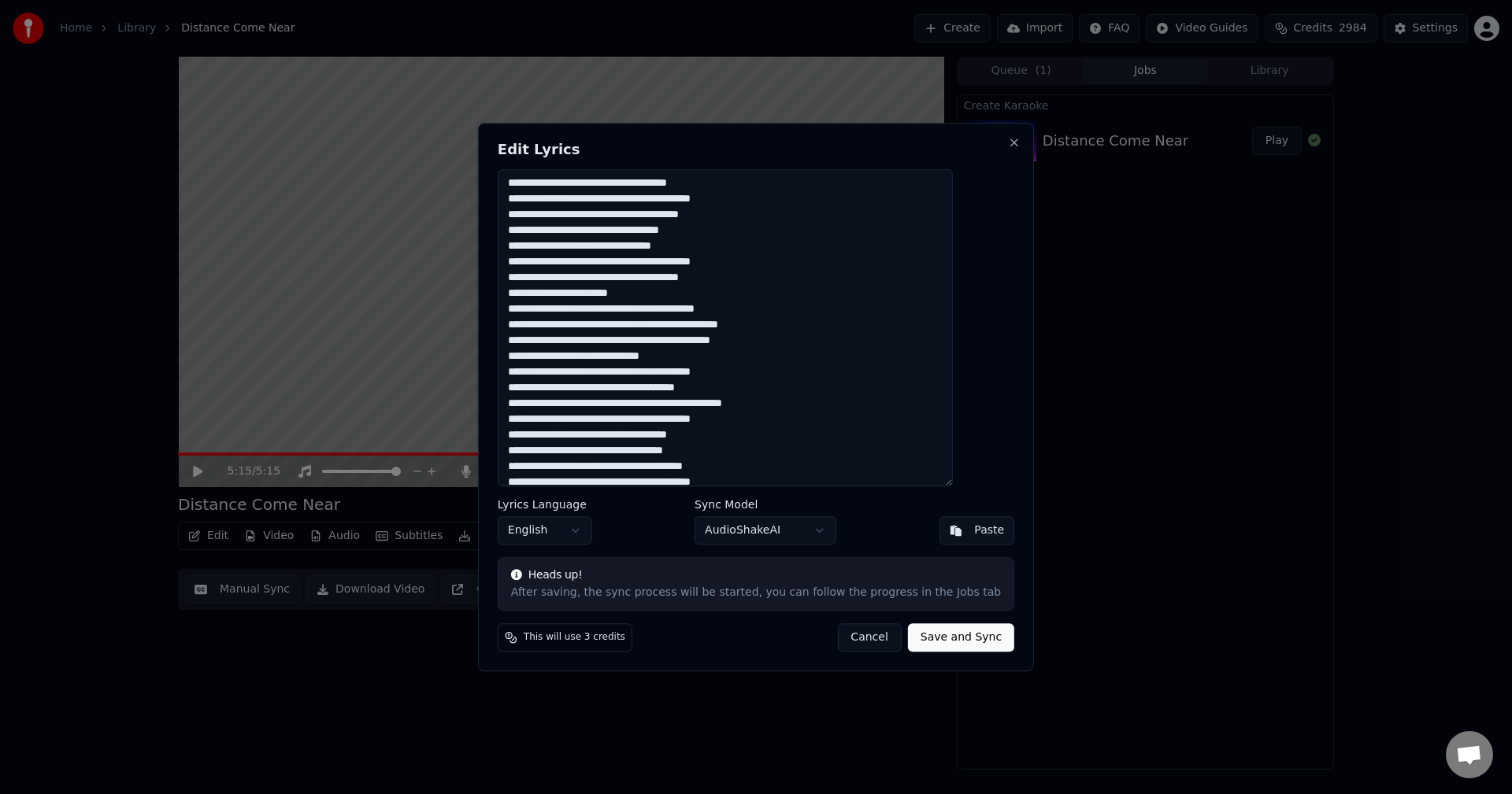
click at [881, 525] on body "Home Library Distance Come Near Create Import FAQ Video Guides Credits 2984 Set…" at bounding box center [756, 397] width 1512 height 794
click at [929, 636] on button "Save and Sync" at bounding box center [962, 638] width 107 height 28
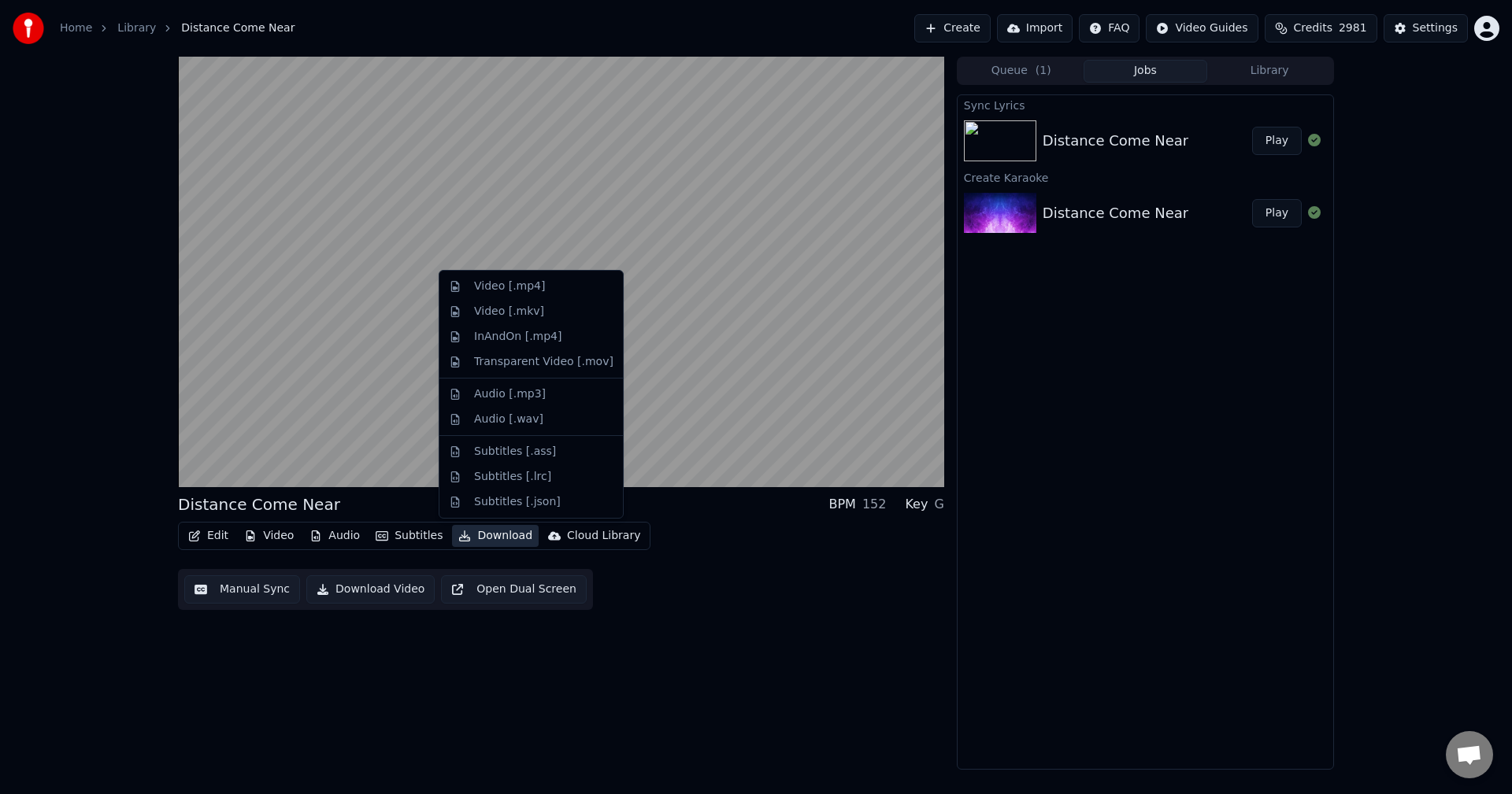
click at [471, 537] on button "Download" at bounding box center [495, 536] width 87 height 22
click at [501, 291] on div "Video [.mp4]" at bounding box center [510, 286] width 71 height 16
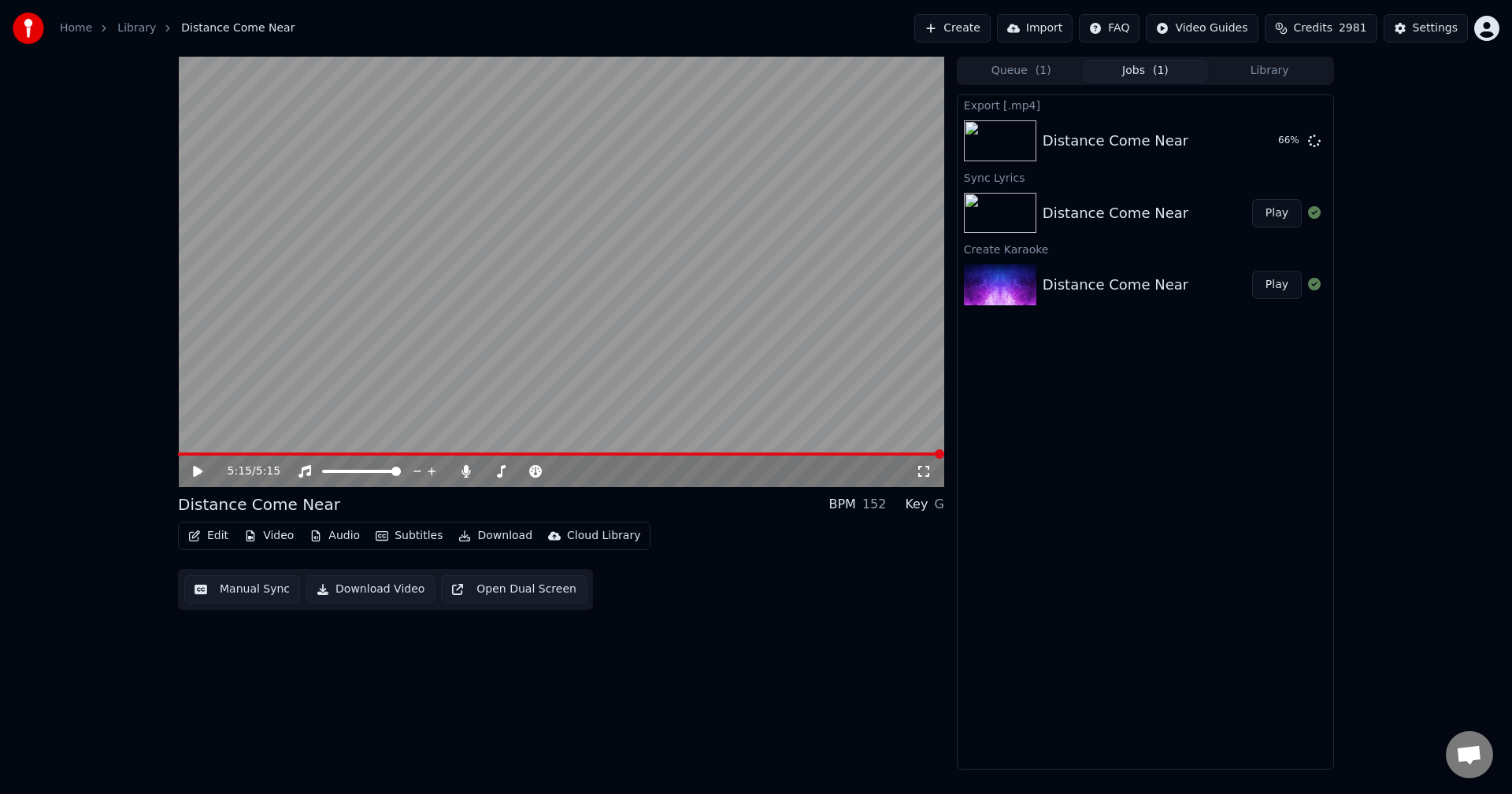
click at [198, 468] on icon at bounding box center [210, 470] width 37 height 12
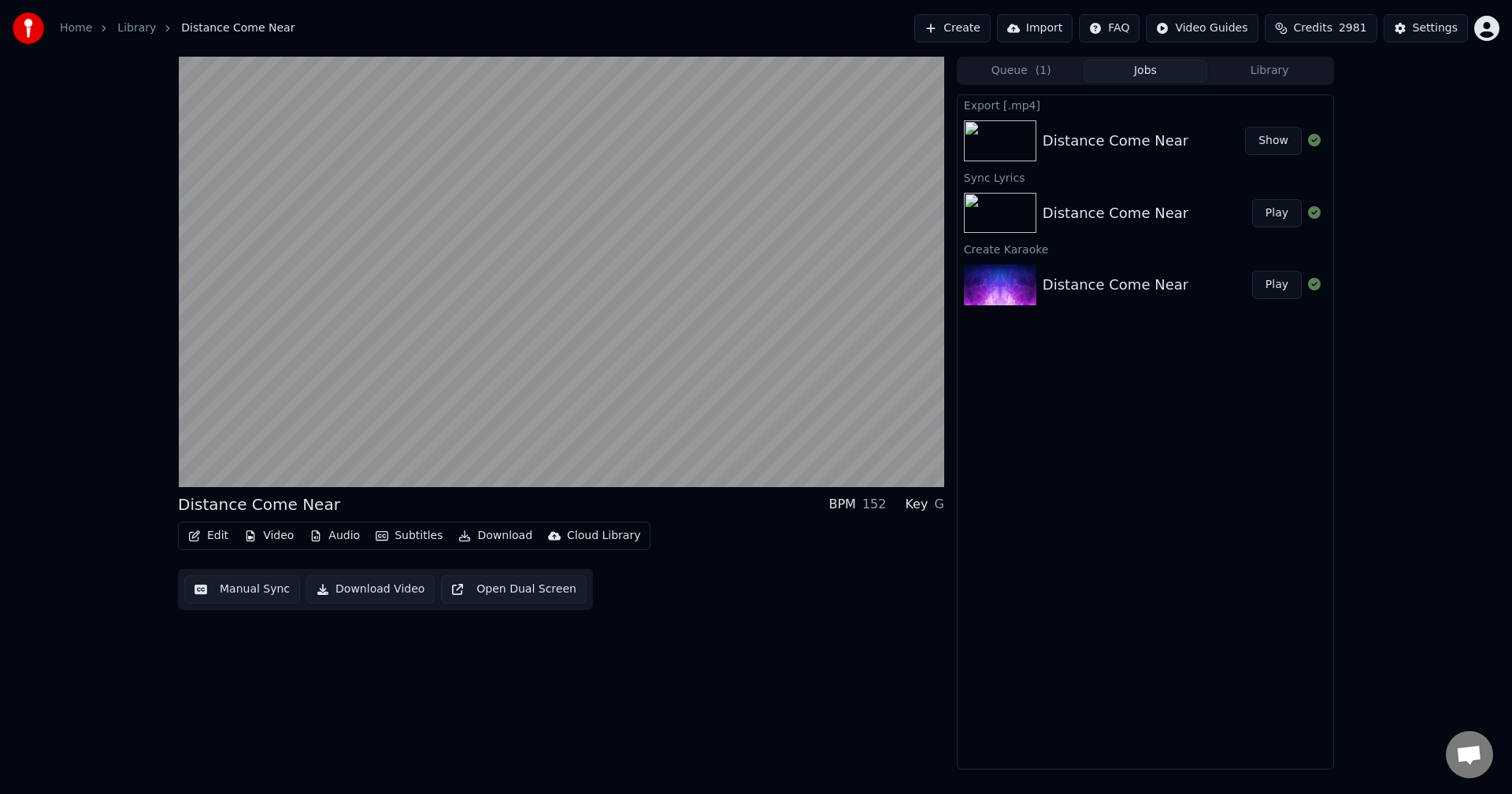
click at [1276, 138] on button "Show" at bounding box center [1273, 141] width 57 height 28
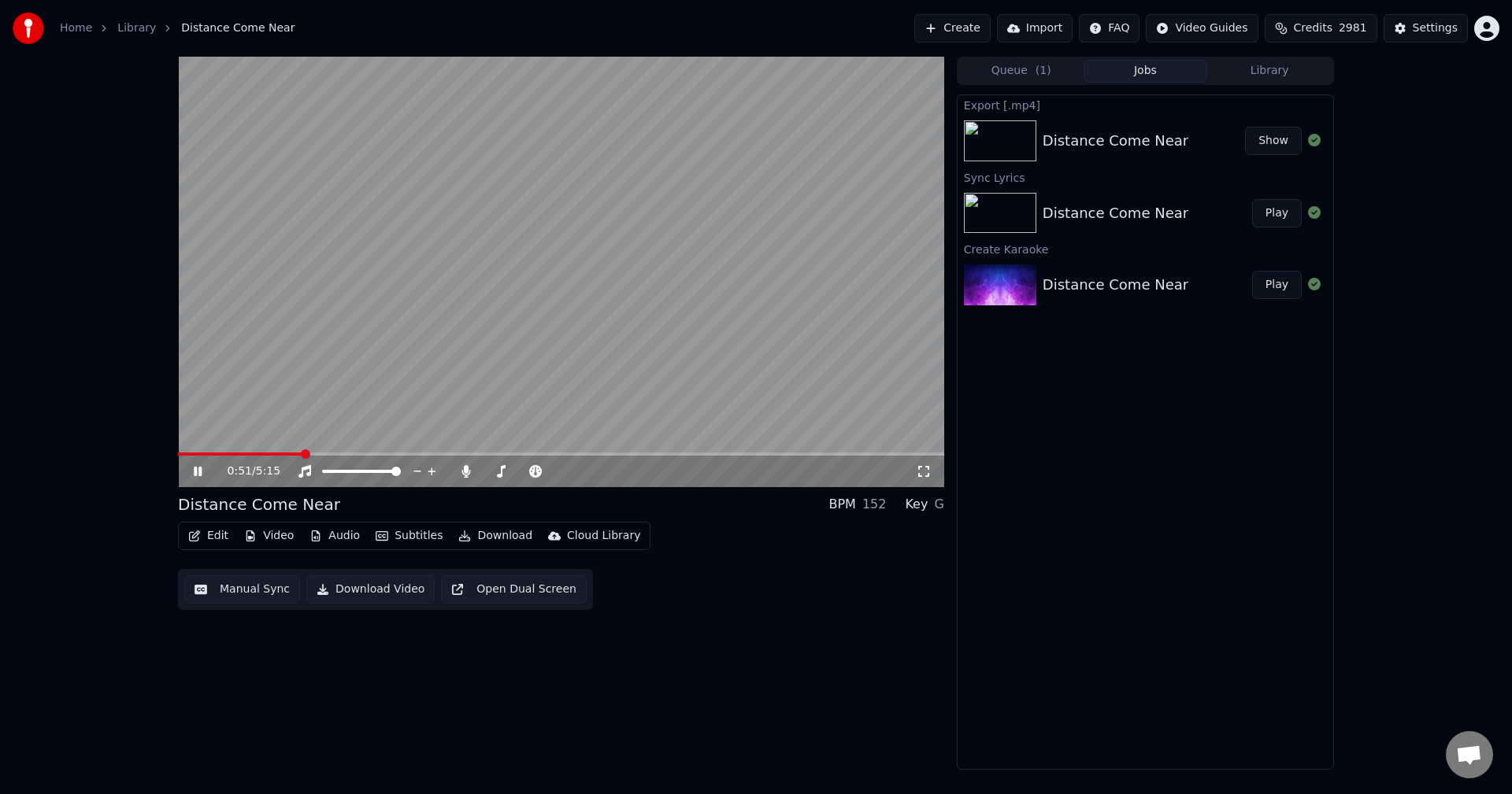
click at [99, 240] on div "0:51 / 5:15 Distance Come Near BPM 152 Key G Edit Video Audio Subtitles Downloa…" at bounding box center [756, 413] width 1512 height 714
click at [199, 469] on icon at bounding box center [197, 471] width 7 height 9
